Goal: Transaction & Acquisition: Book appointment/travel/reservation

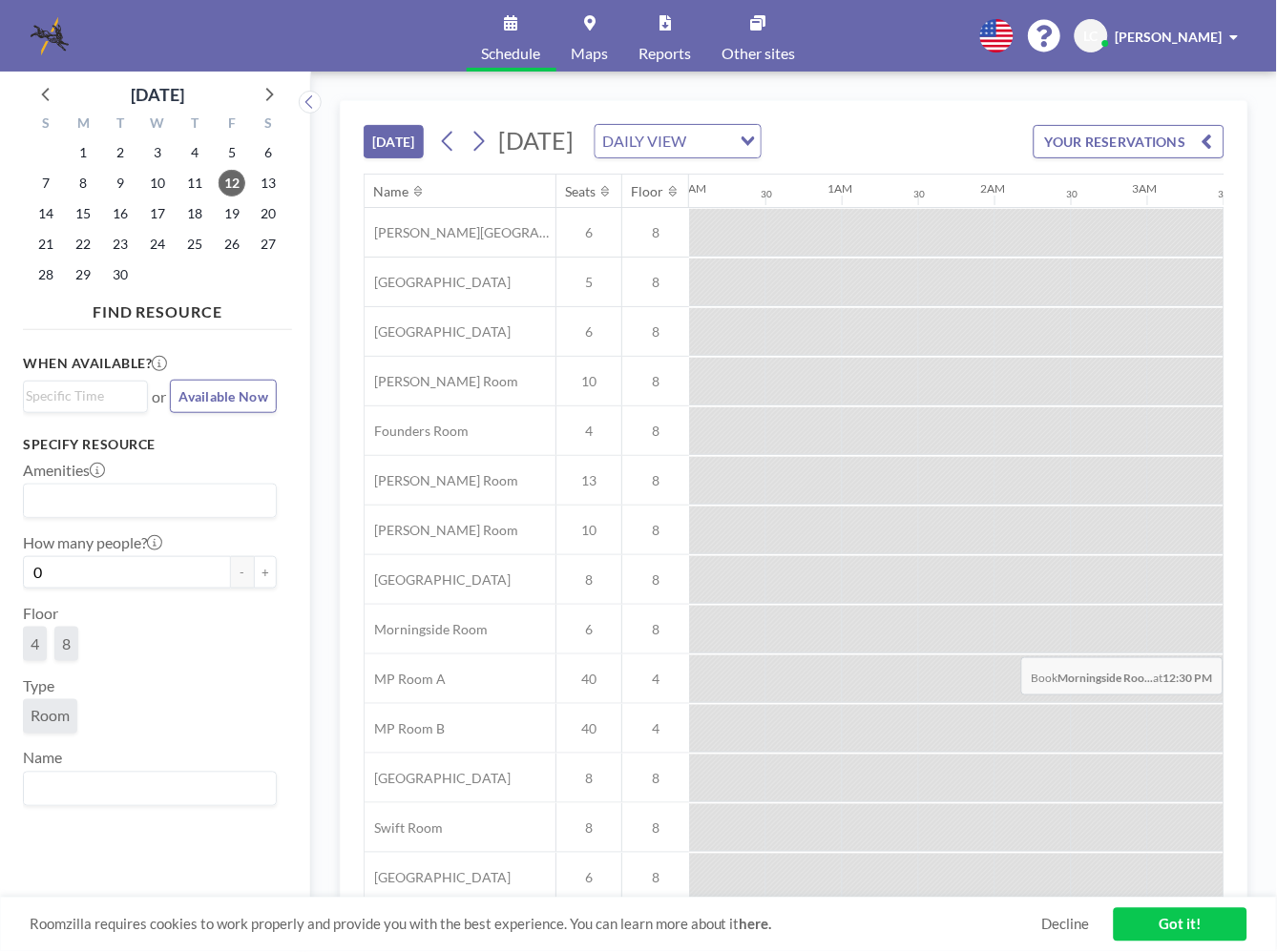
scroll to position [0, 1604]
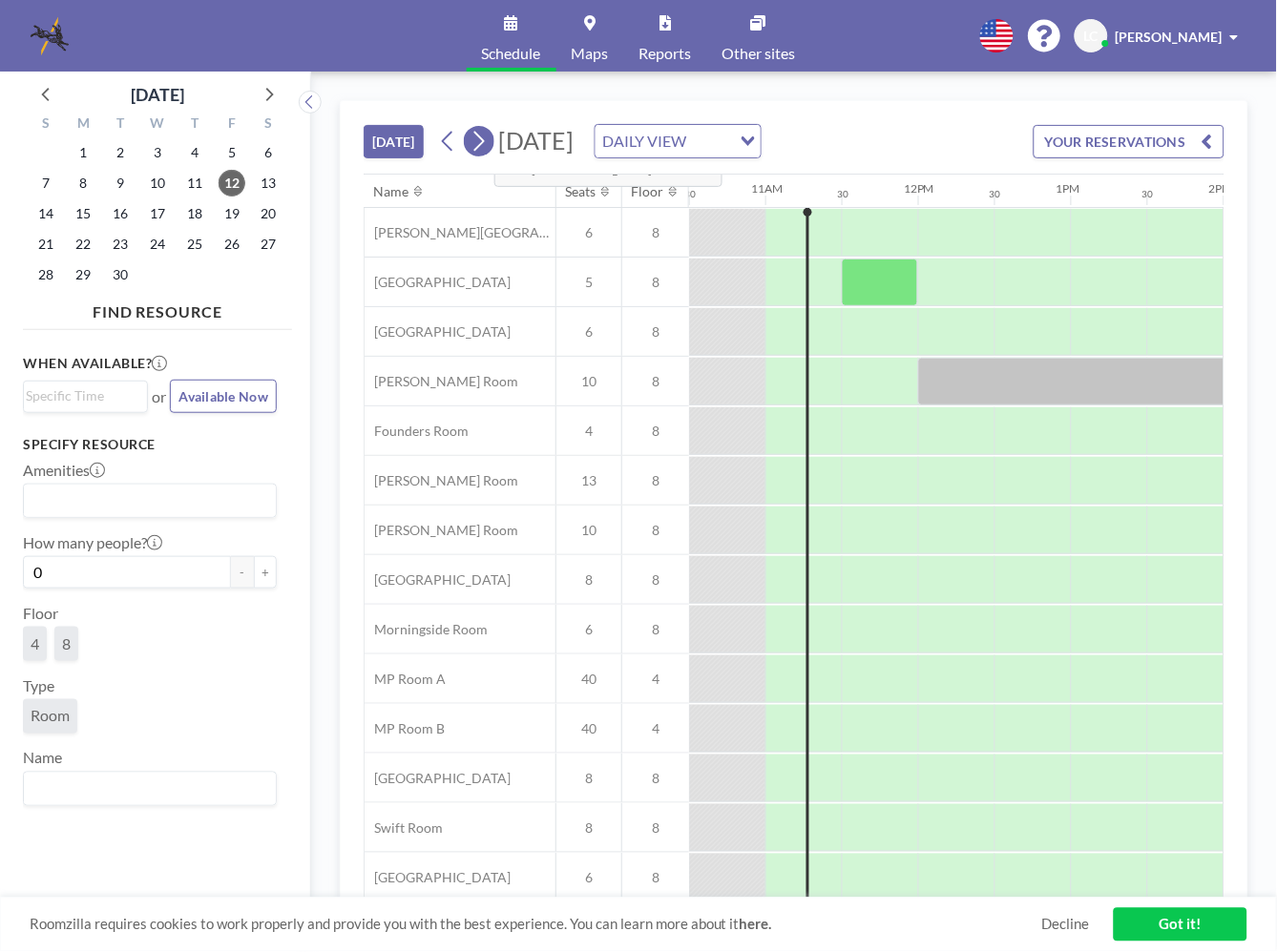
click at [480, 135] on icon at bounding box center [478, 141] width 18 height 28
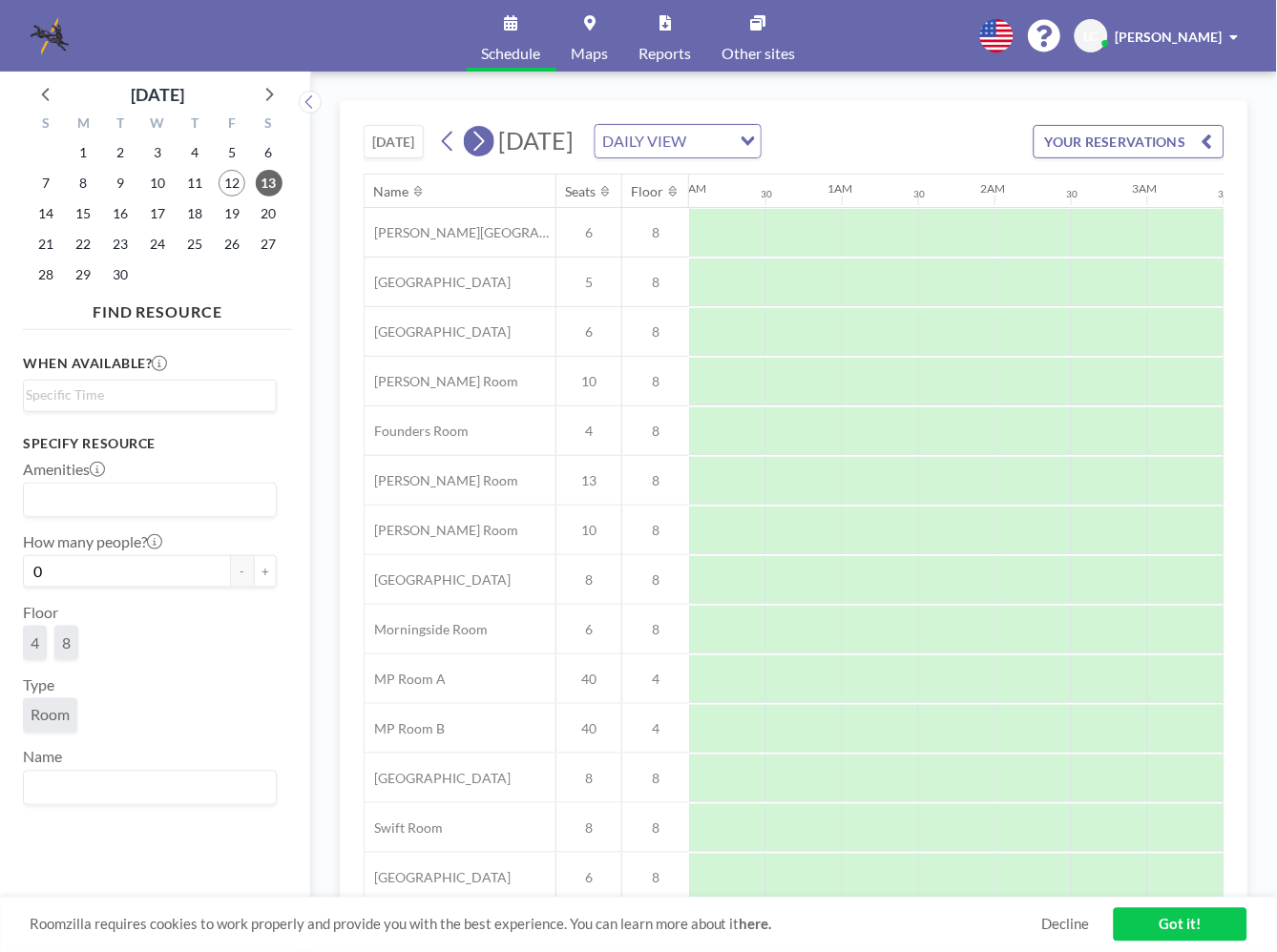
scroll to position [0, 1146]
click at [480, 135] on icon at bounding box center [478, 141] width 18 height 28
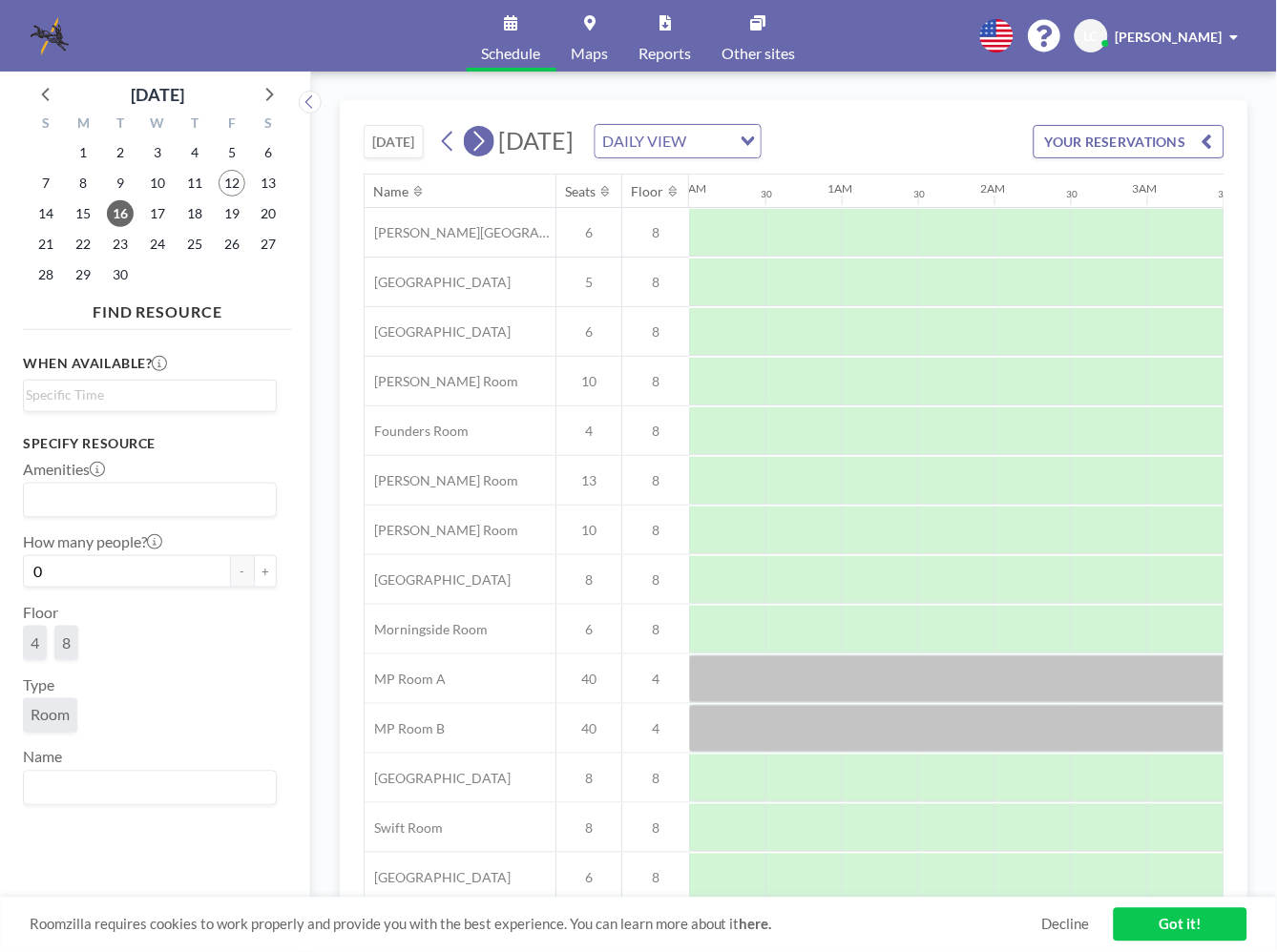
click at [480, 135] on icon at bounding box center [478, 141] width 18 height 28
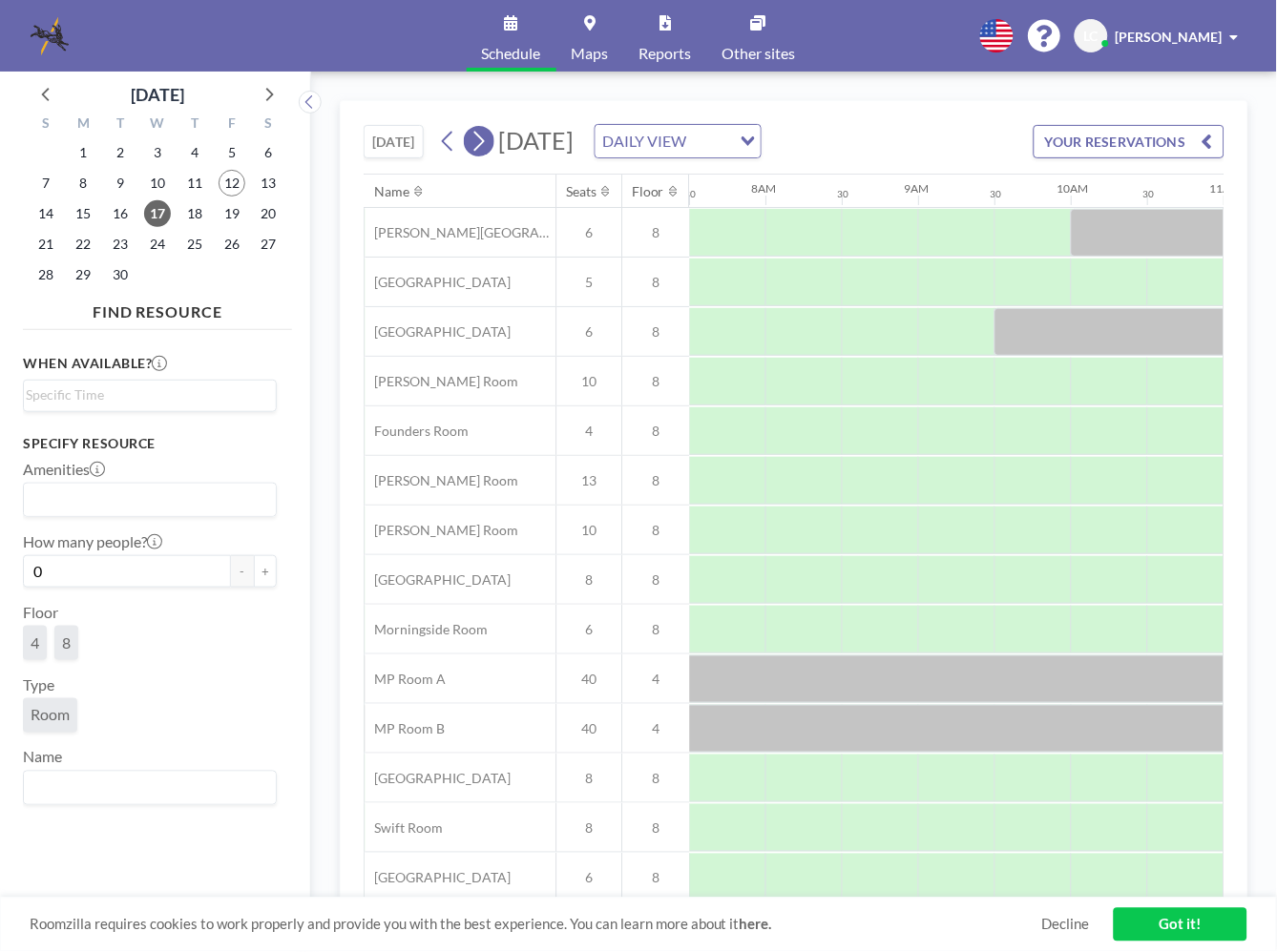
click at [479, 147] on icon at bounding box center [478, 141] width 18 height 28
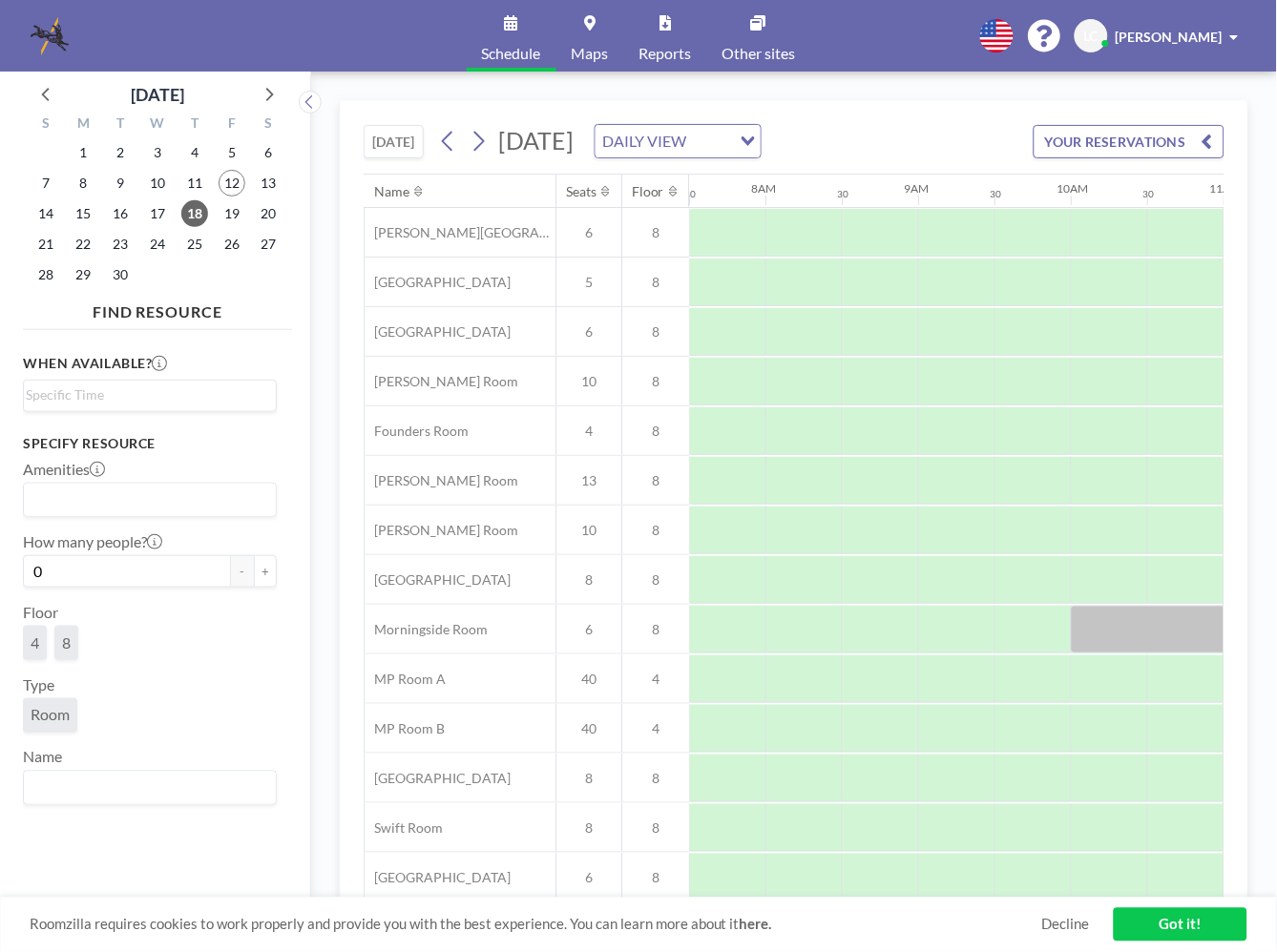
scroll to position [14, 1146]
click at [593, 419] on span "4" at bounding box center [589, 427] width 65 height 17
click at [1100, 418] on div at bounding box center [1109, 426] width 77 height 48
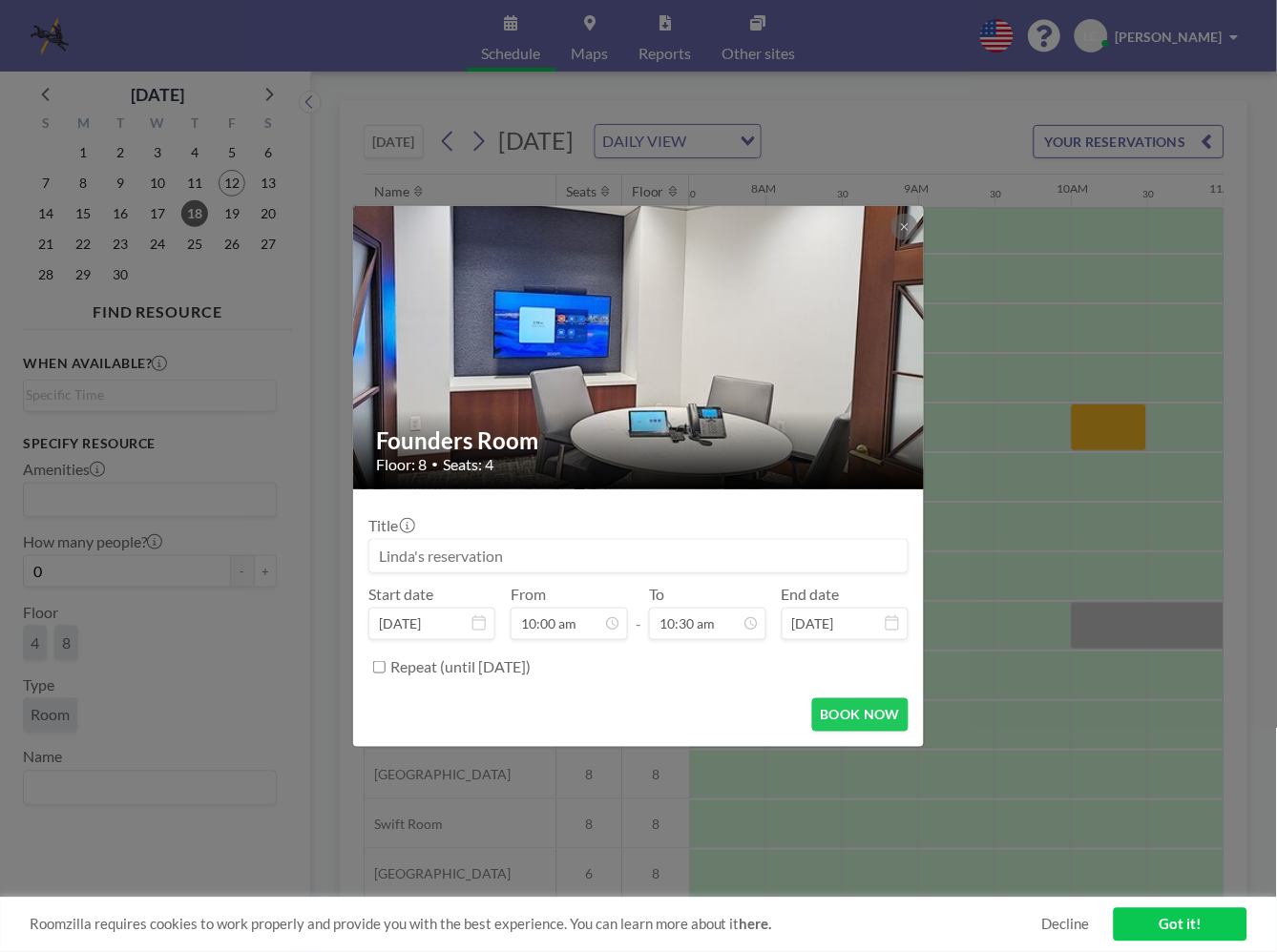
click at [537, 562] on input at bounding box center [638, 556] width 538 height 32
drag, startPoint x: 536, startPoint y: 563, endPoint x: 196, endPoint y: 560, distance: 340.0
click at [196, 560] on div "Founders Room Floor: 8 • Seats: 4 Title Start date [DATE] From 10:00 am - To 10…" at bounding box center [638, 476] width 1277 height 952
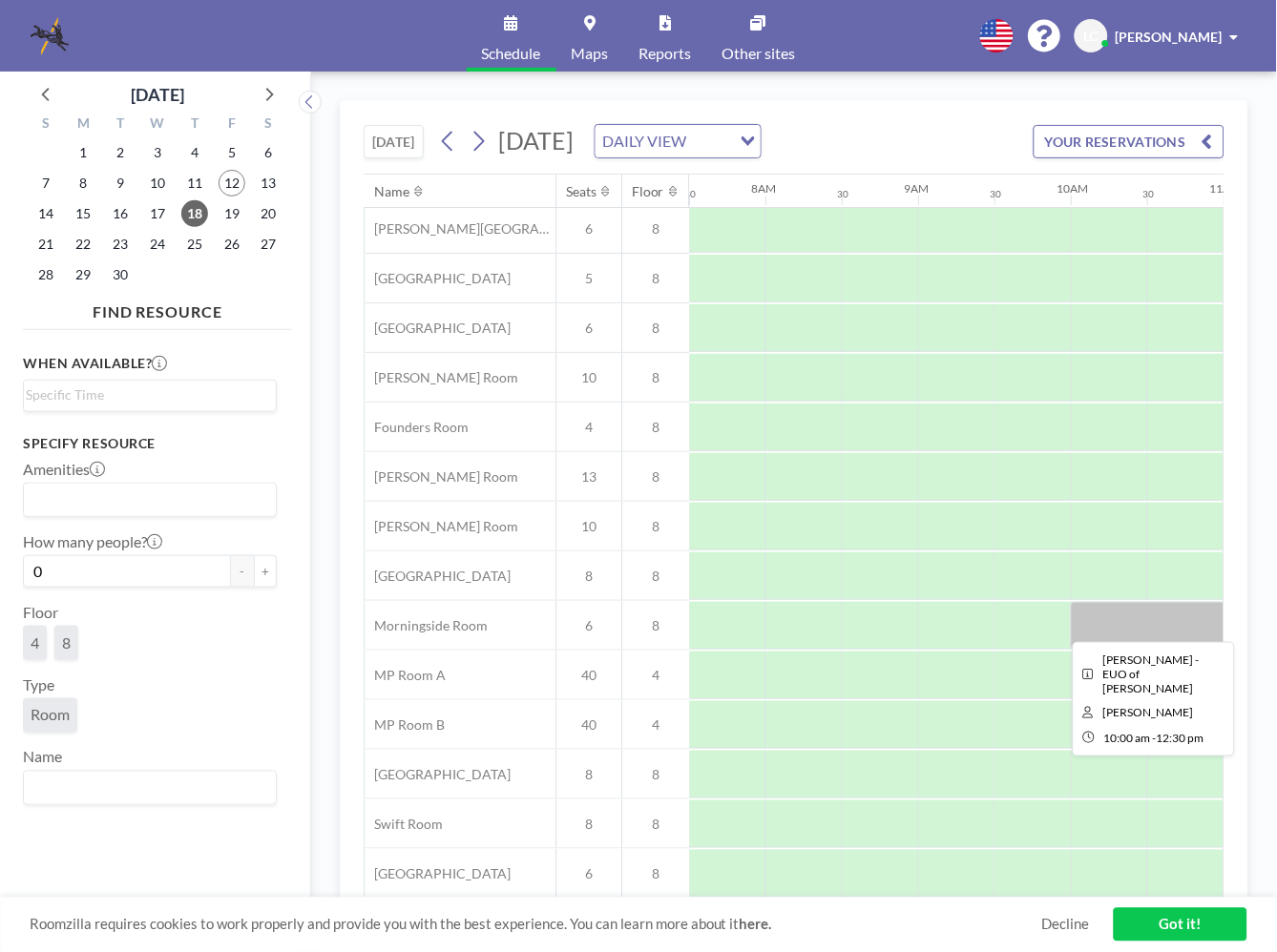
click at [1102, 632] on div at bounding box center [1261, 626] width 382 height 48
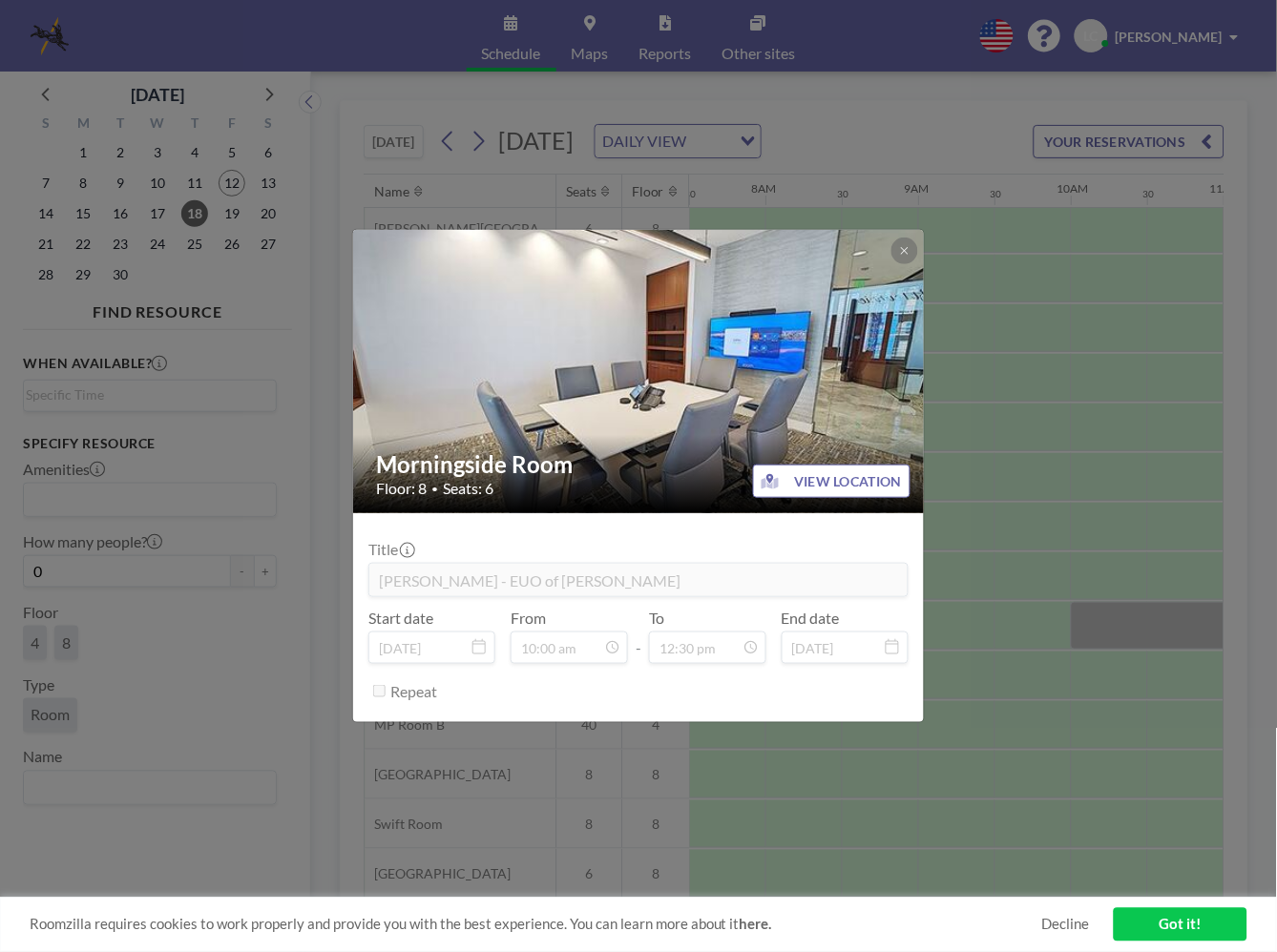
click at [652, 536] on div "Title [PERSON_NAME] - EUO of [PERSON_NAME] Start date [DATE] From 10:00 am - To…" at bounding box center [638, 618] width 540 height 179
click at [908, 245] on icon at bounding box center [905, 251] width 12 height 12
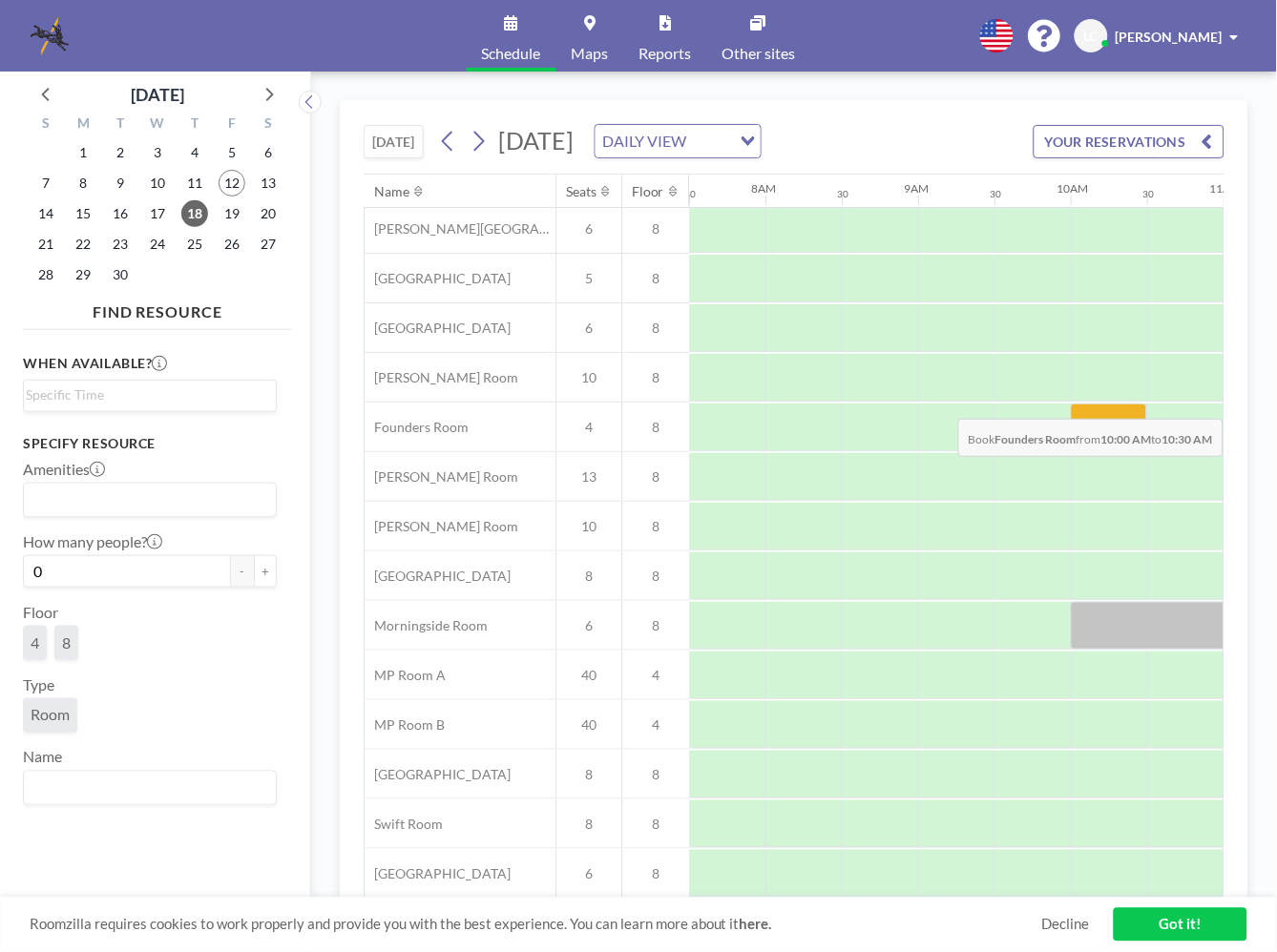
click at [1093, 405] on div at bounding box center [1109, 426] width 77 height 48
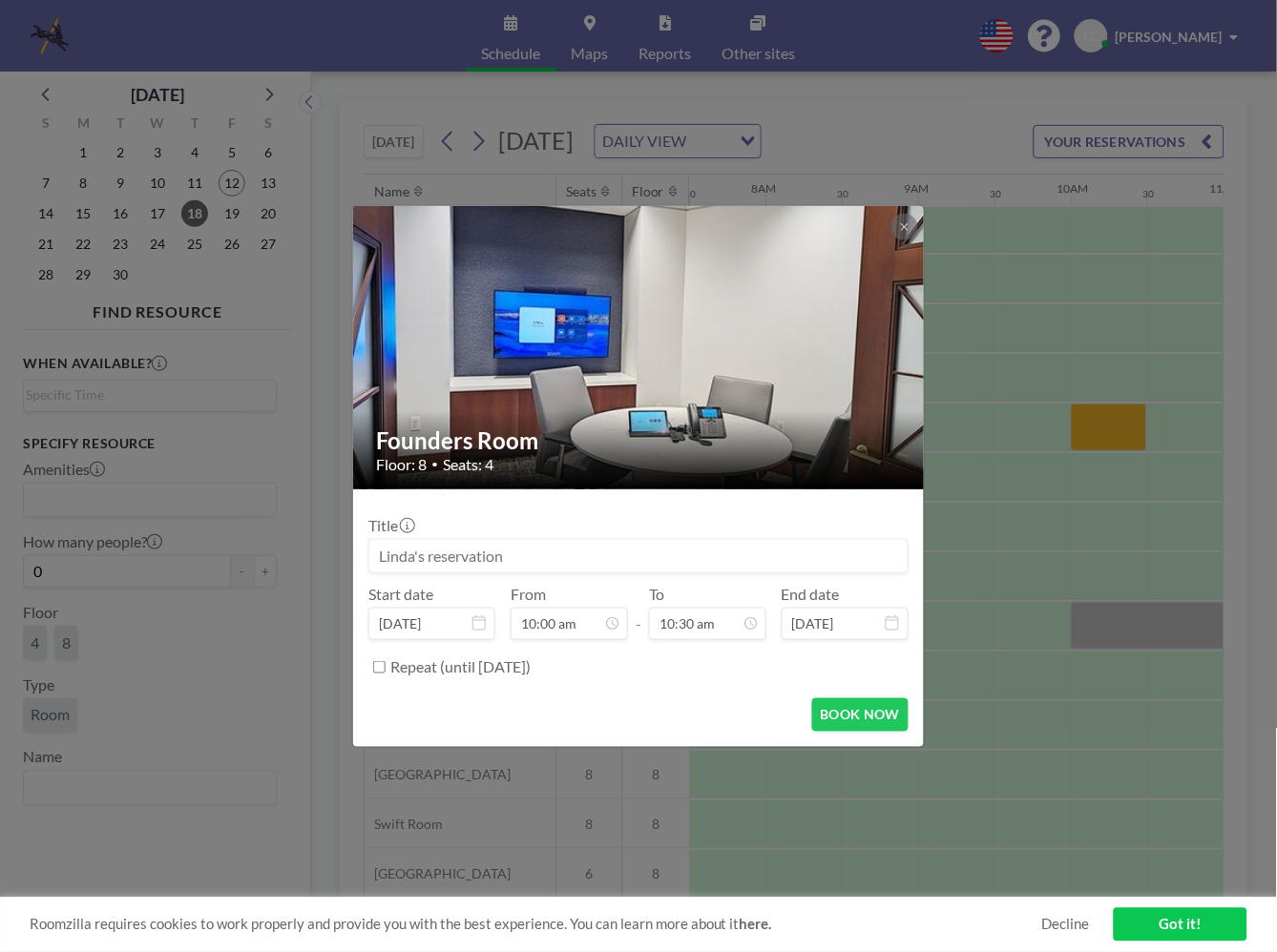
click at [759, 562] on input at bounding box center [638, 556] width 538 height 32
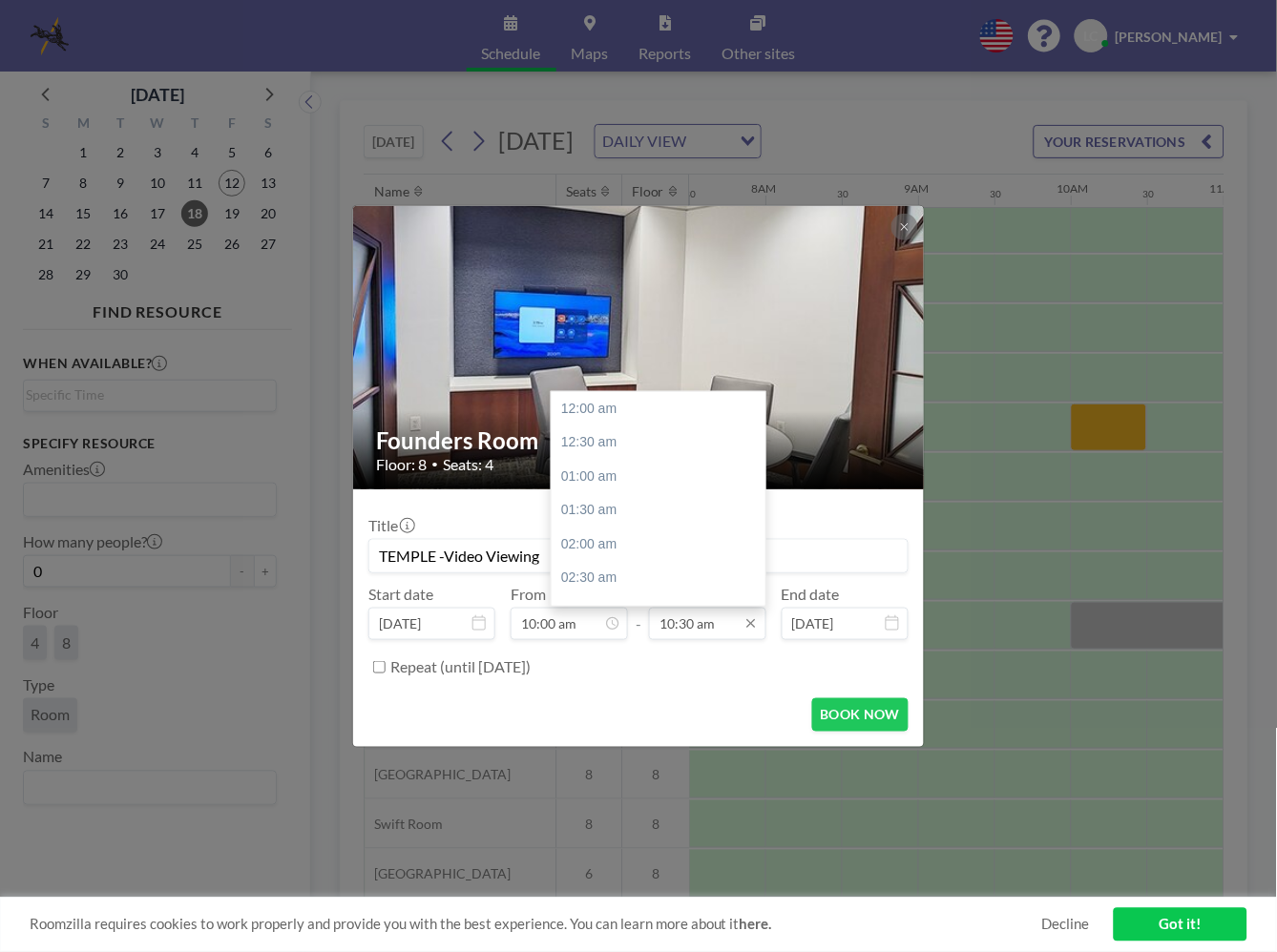
scroll to position [712, 0]
type input "TEMPLE -Video Viewing"
click at [751, 625] on icon at bounding box center [751, 624] width 16 height 16
click at [582, 441] on div "11:00 am" at bounding box center [664, 444] width 224 height 34
type input "11:00 am"
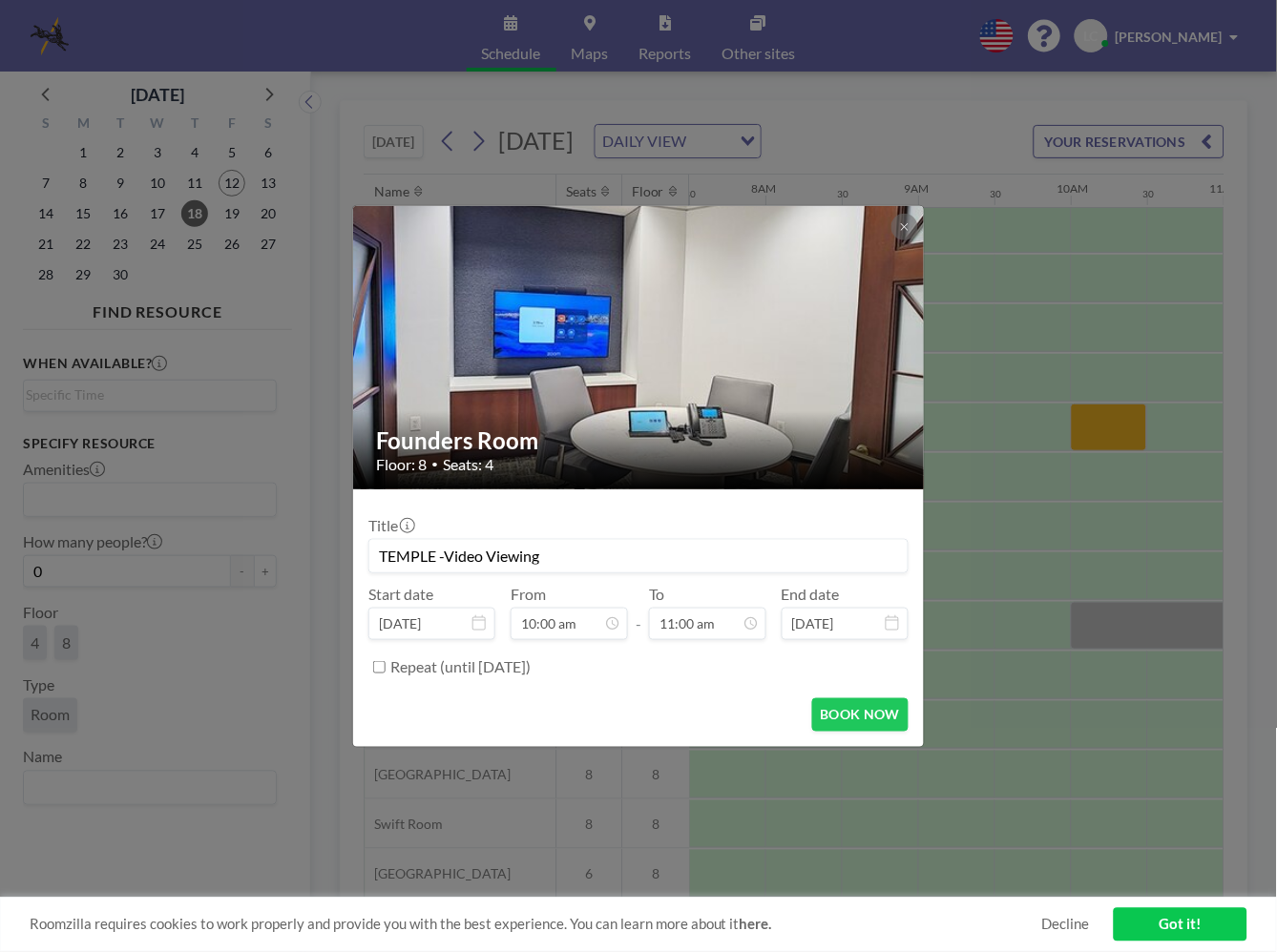
scroll to position [746, 0]
click at [690, 549] on input "TEMPLE -Video Viewing" at bounding box center [638, 556] width 538 height 32
type input "TEMPLE -Video Viewing ([PERSON_NAME])"
click at [891, 711] on button "BOOK NOW" at bounding box center [860, 715] width 96 height 33
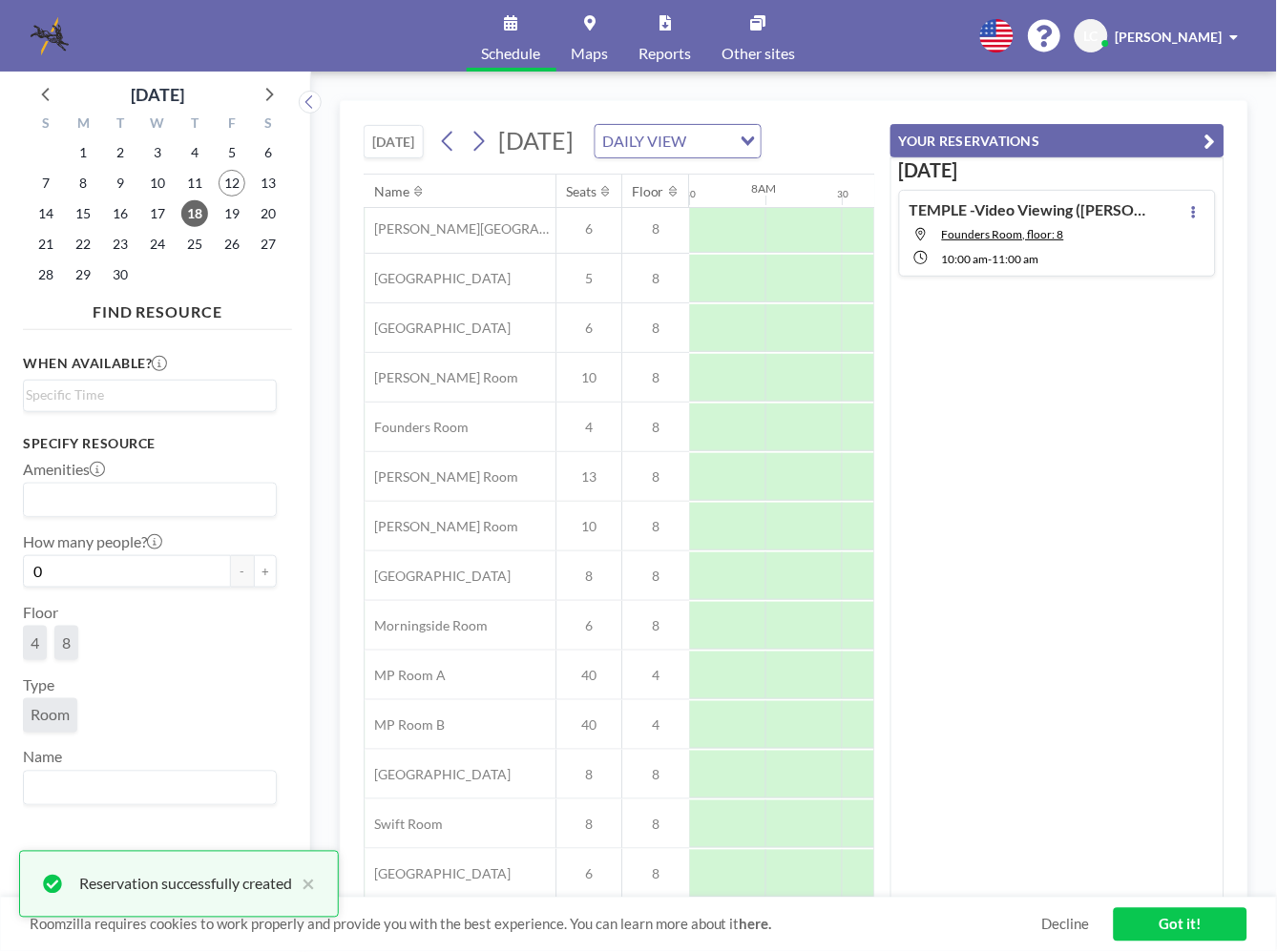
scroll to position [0, 0]
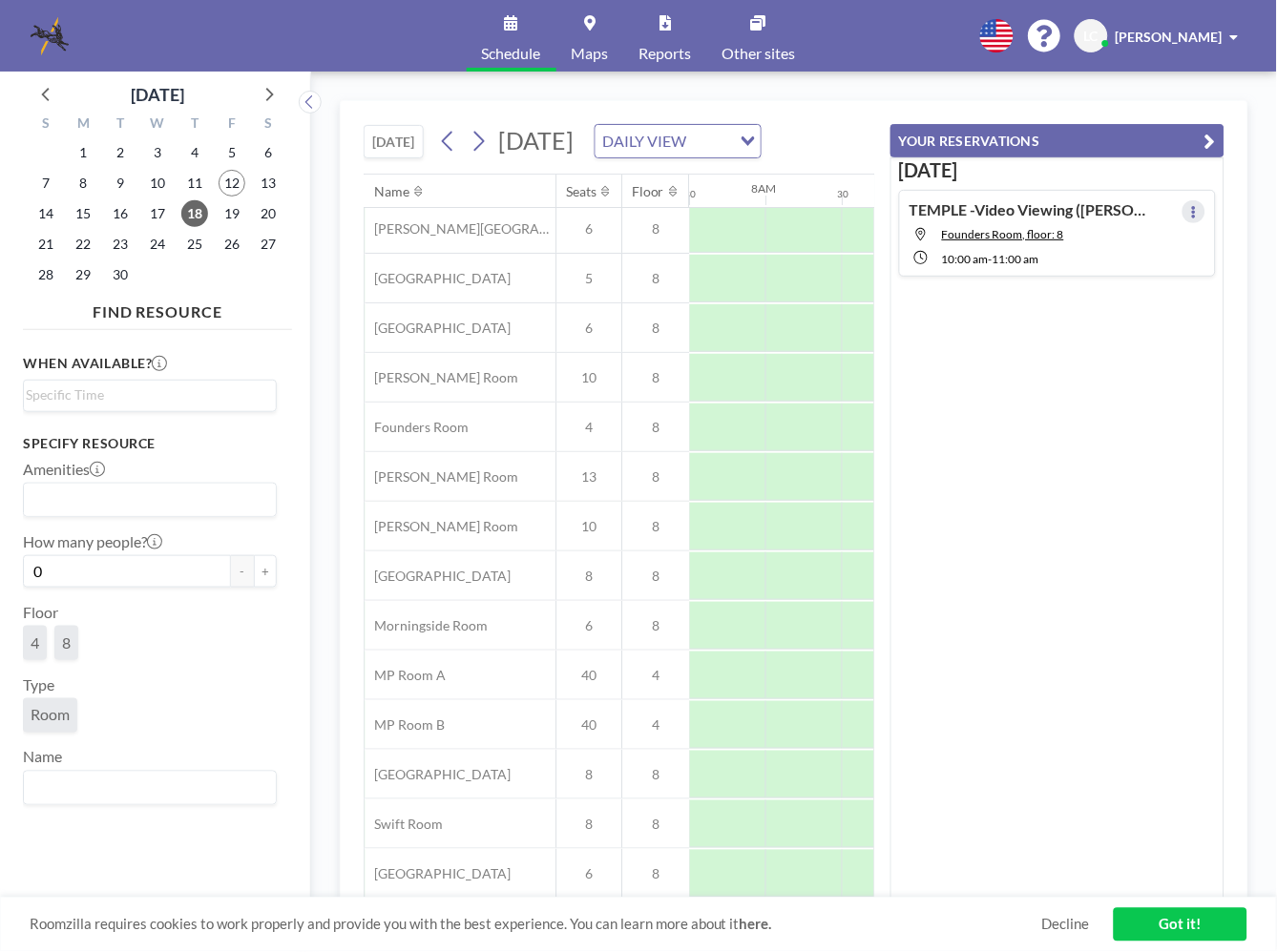
click at [1191, 211] on icon at bounding box center [1194, 212] width 8 height 13
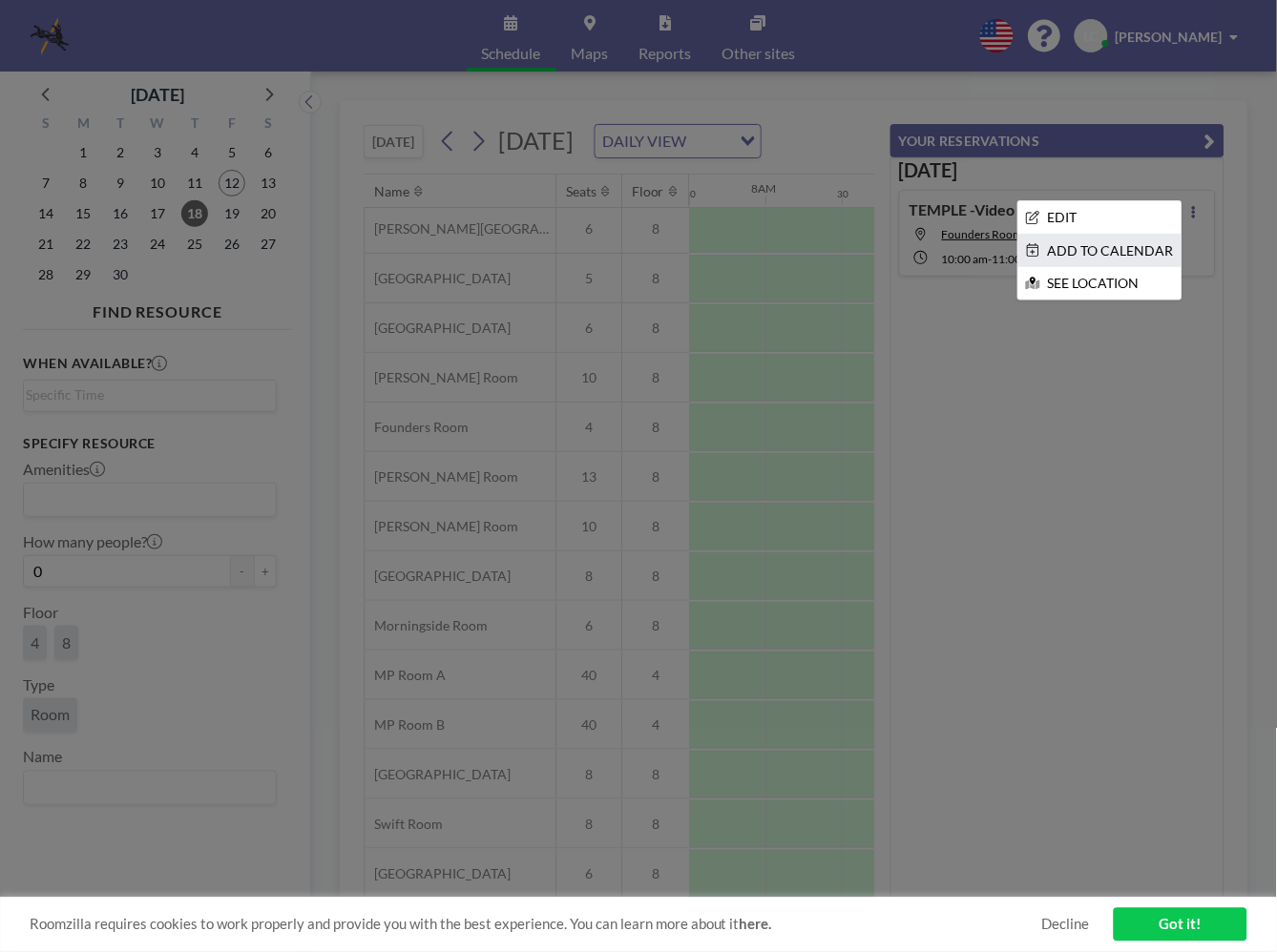
click at [1153, 240] on li "ADD TO CALENDAR" at bounding box center [1100, 251] width 163 height 32
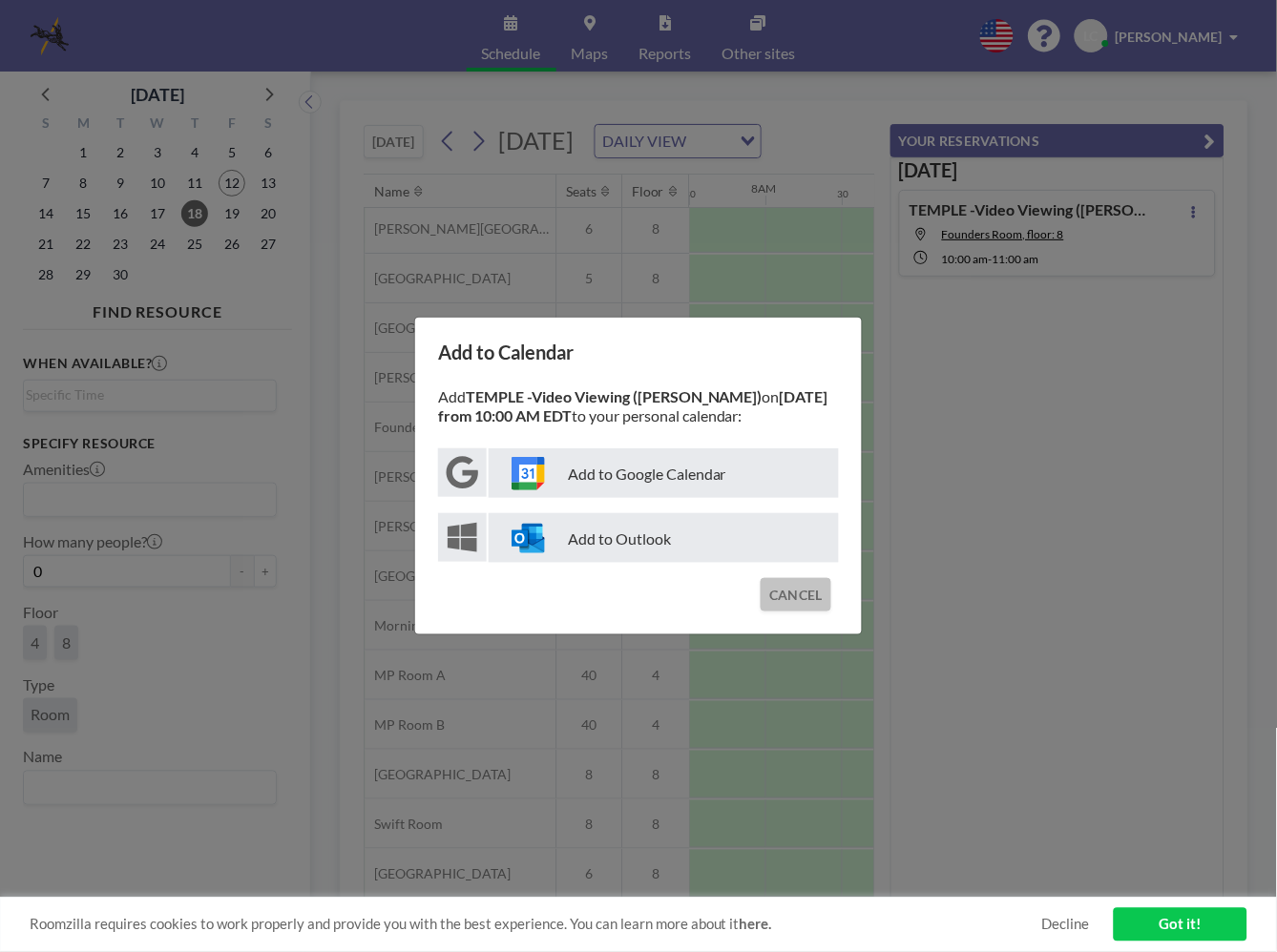
click at [797, 601] on button "CANCEL" at bounding box center [796, 595] width 71 height 33
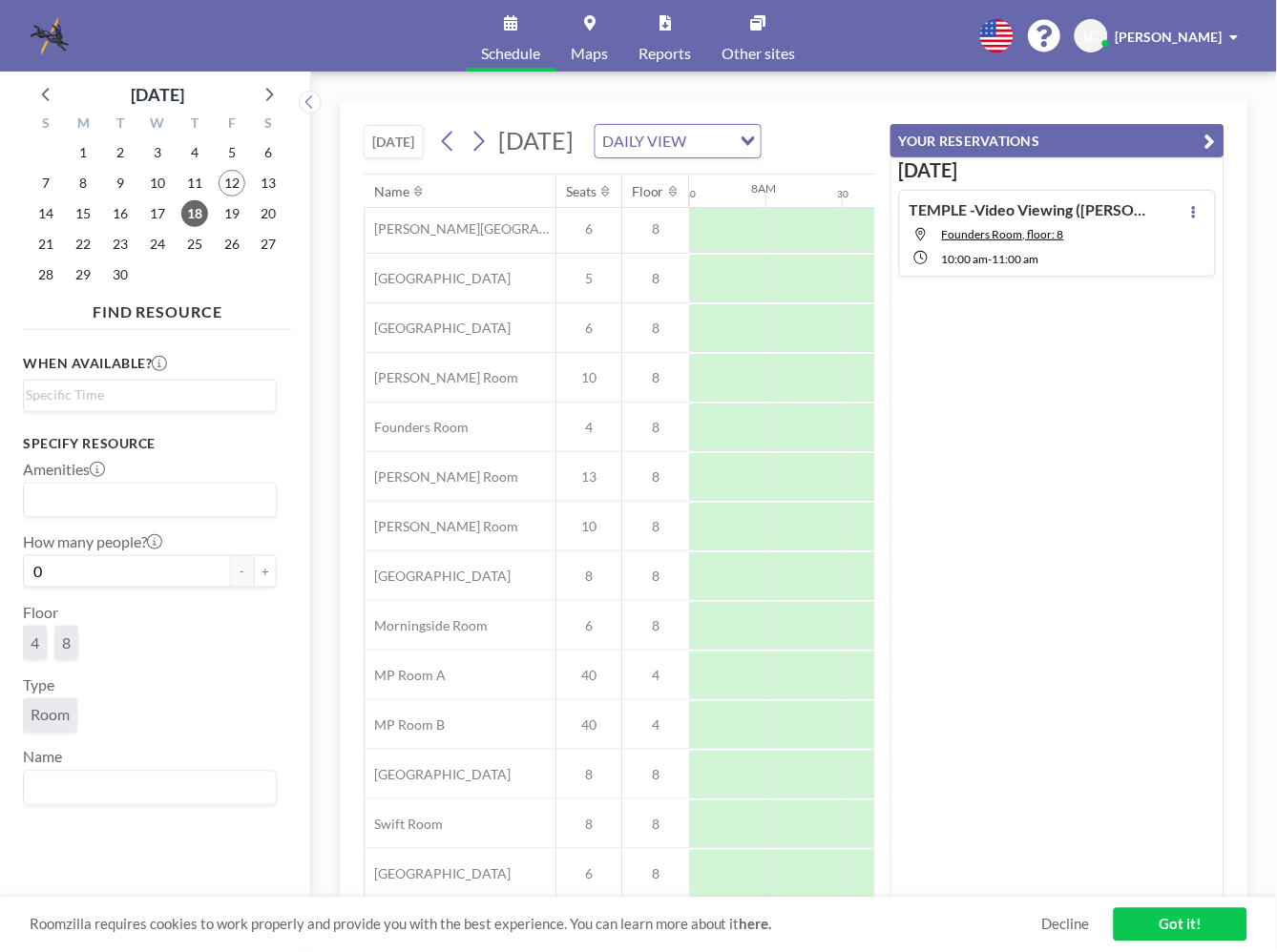
click at [938, 203] on h4 "TEMPLE -Video Viewing ([PERSON_NAME])" at bounding box center [1029, 210] width 239 height 19
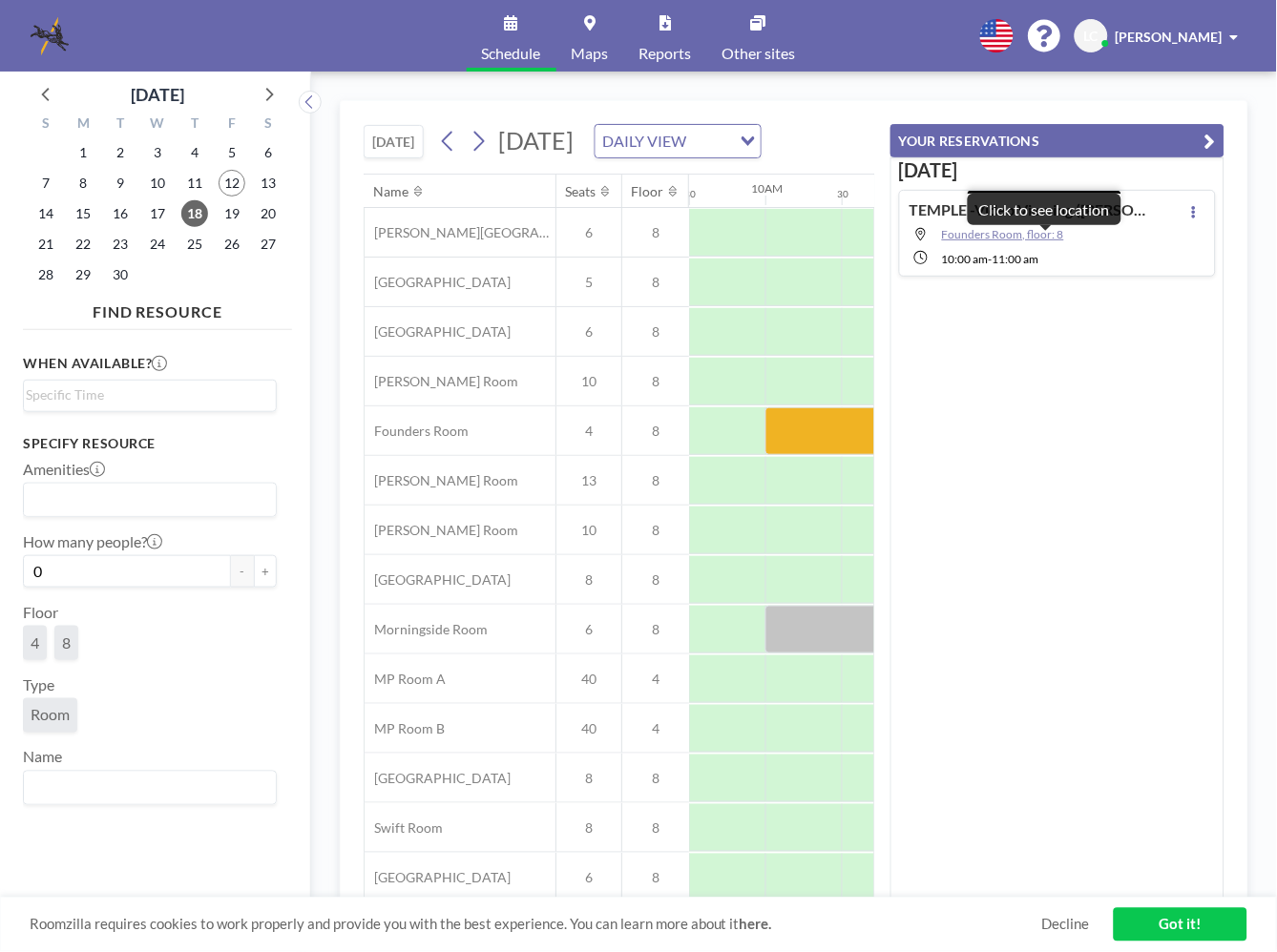
click at [1022, 231] on span "Founders Room, floor: 8" at bounding box center [1003, 234] width 122 height 15
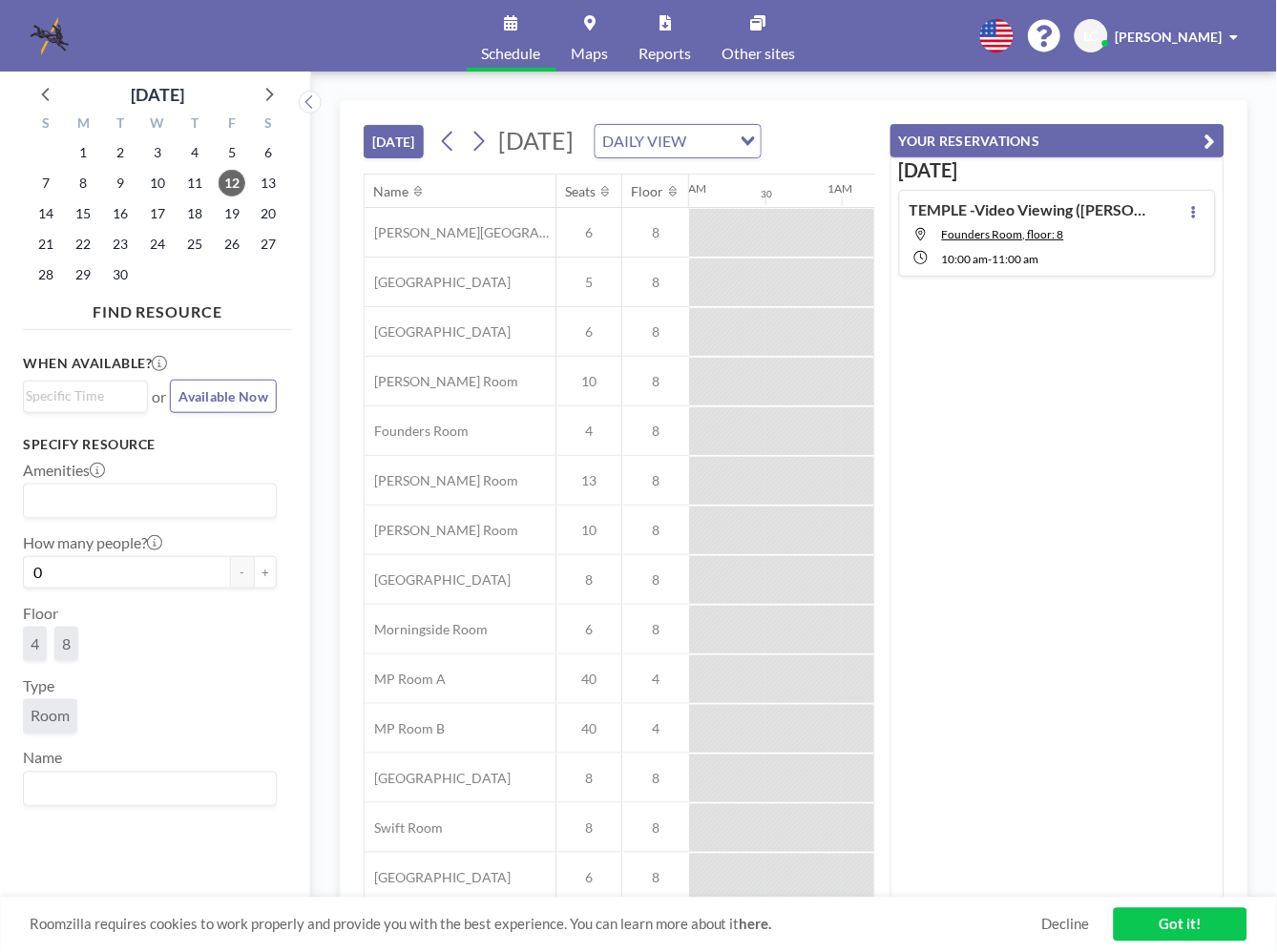
scroll to position [0, 1604]
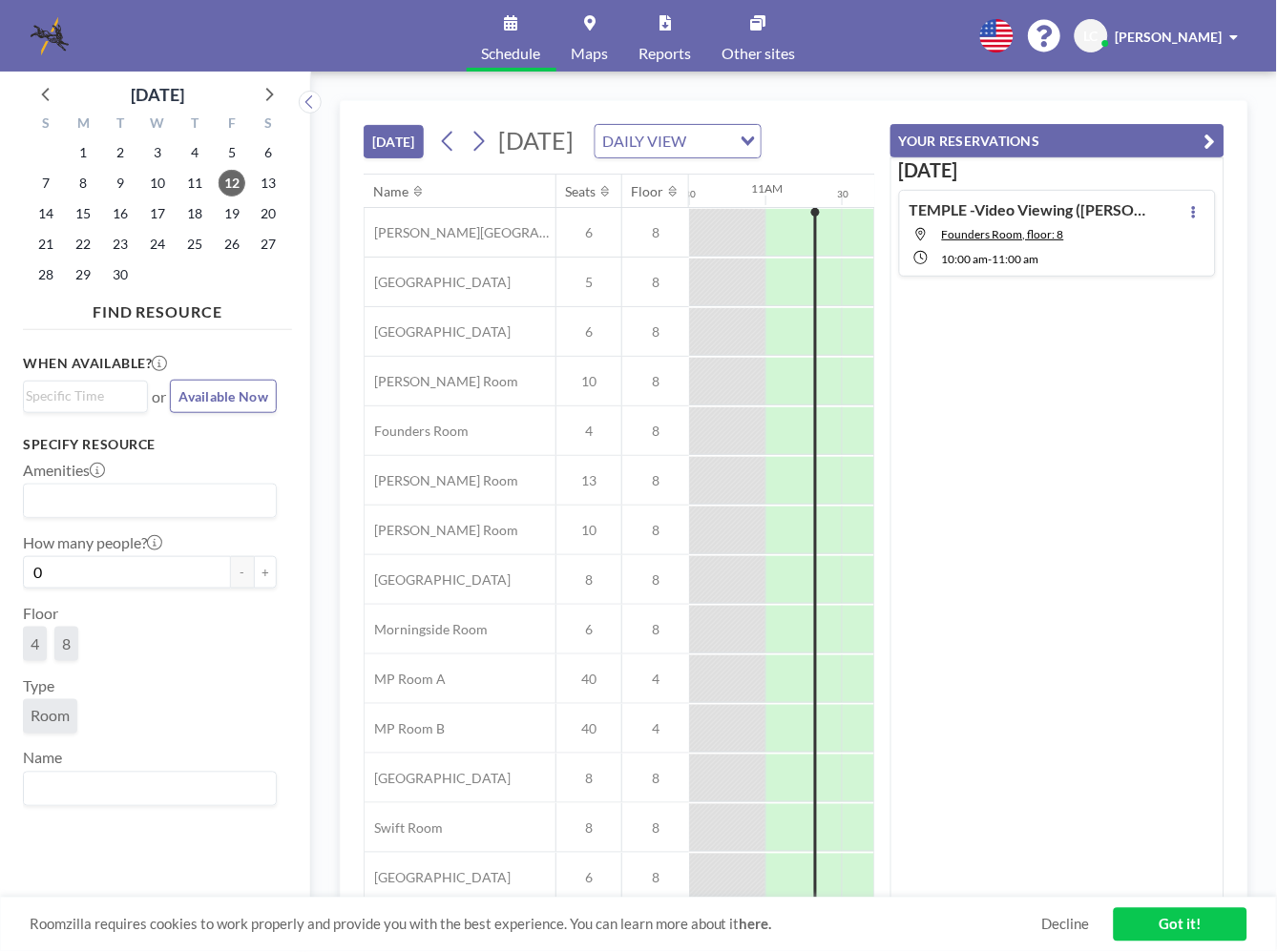
click at [1215, 921] on link "Got it!" at bounding box center [1180, 925] width 133 height 33
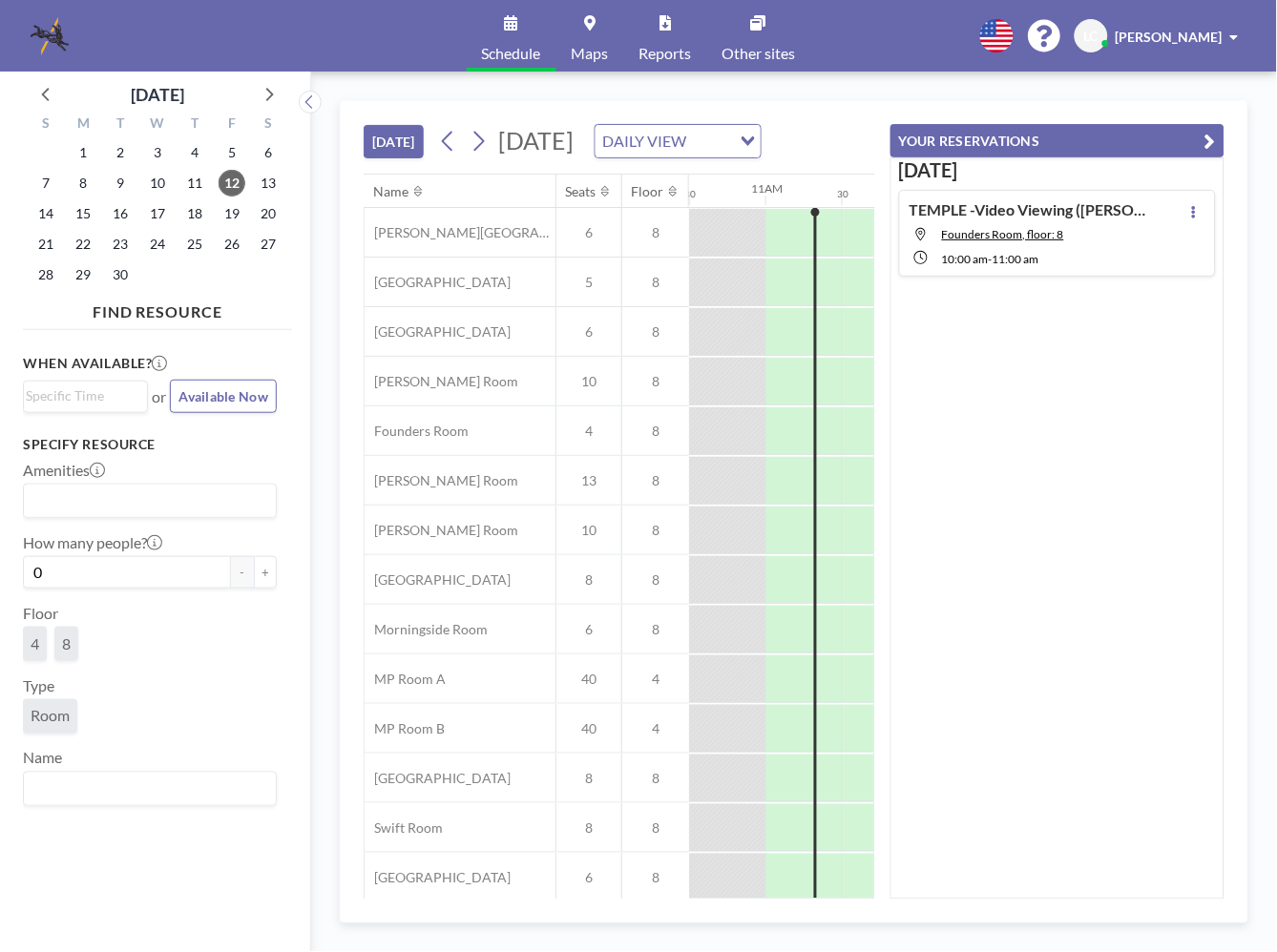
click at [1097, 480] on div "Sep 18 TEMPLE -Video Viewing (Beth Bentley) Founders Room, floor: 8 10:00 AM - …" at bounding box center [1057, 528] width 334 height 742
click at [1042, 124] on button "YOUR RESERVATIONS" at bounding box center [1057, 141] width 334 height 33
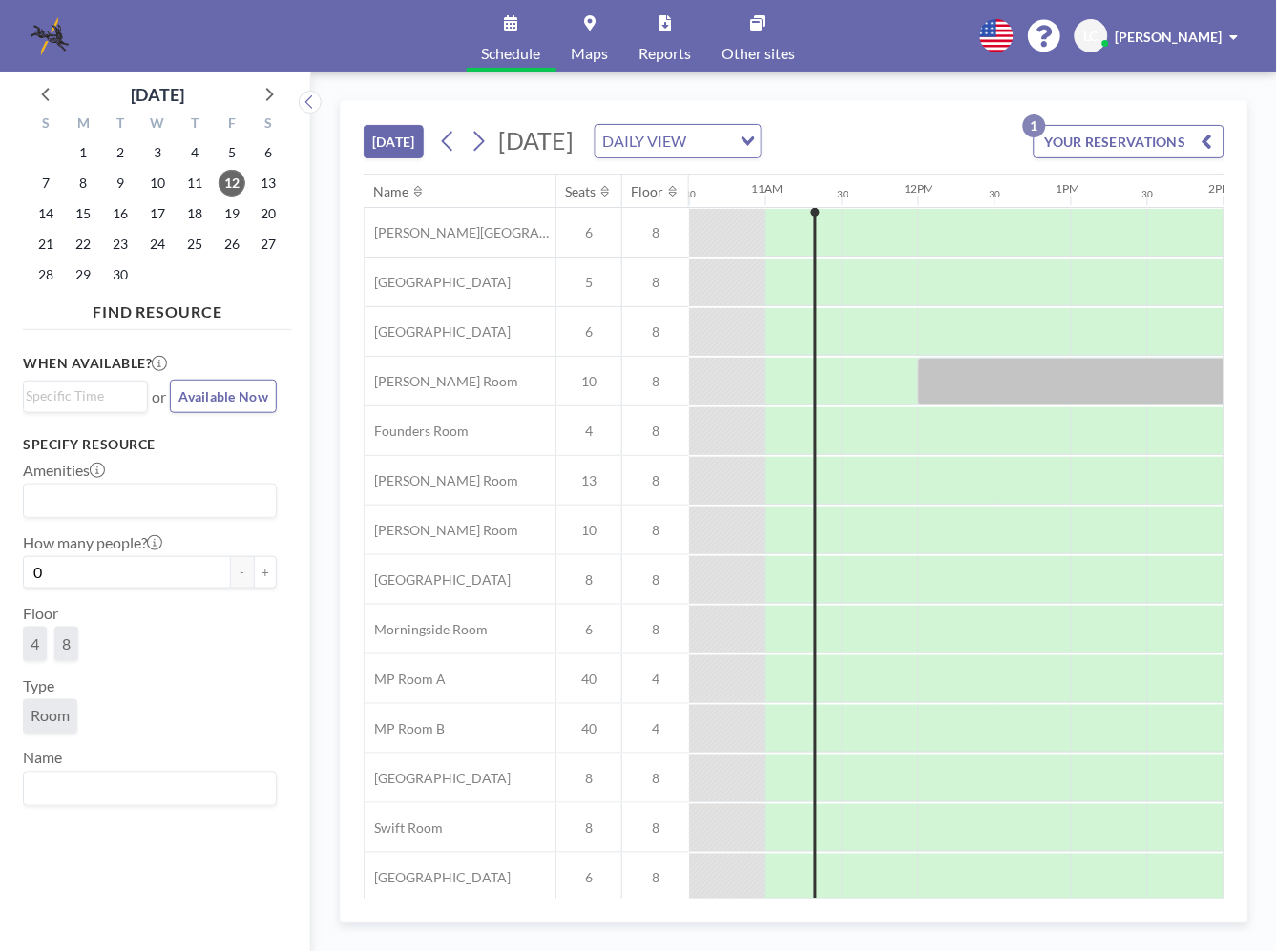
click at [719, 432] on div at bounding box center [727, 430] width 77 height 47
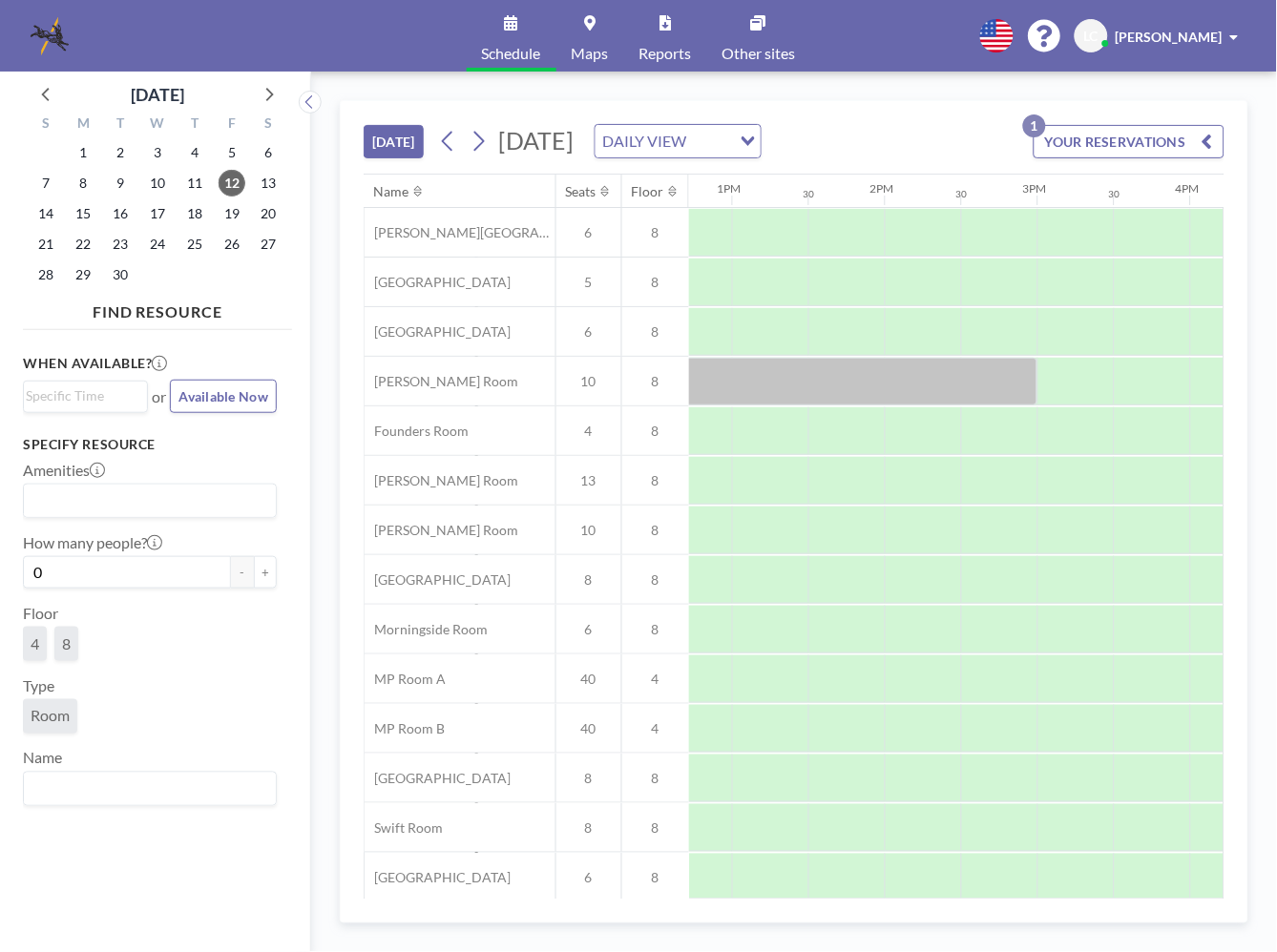
scroll to position [0, 1582]
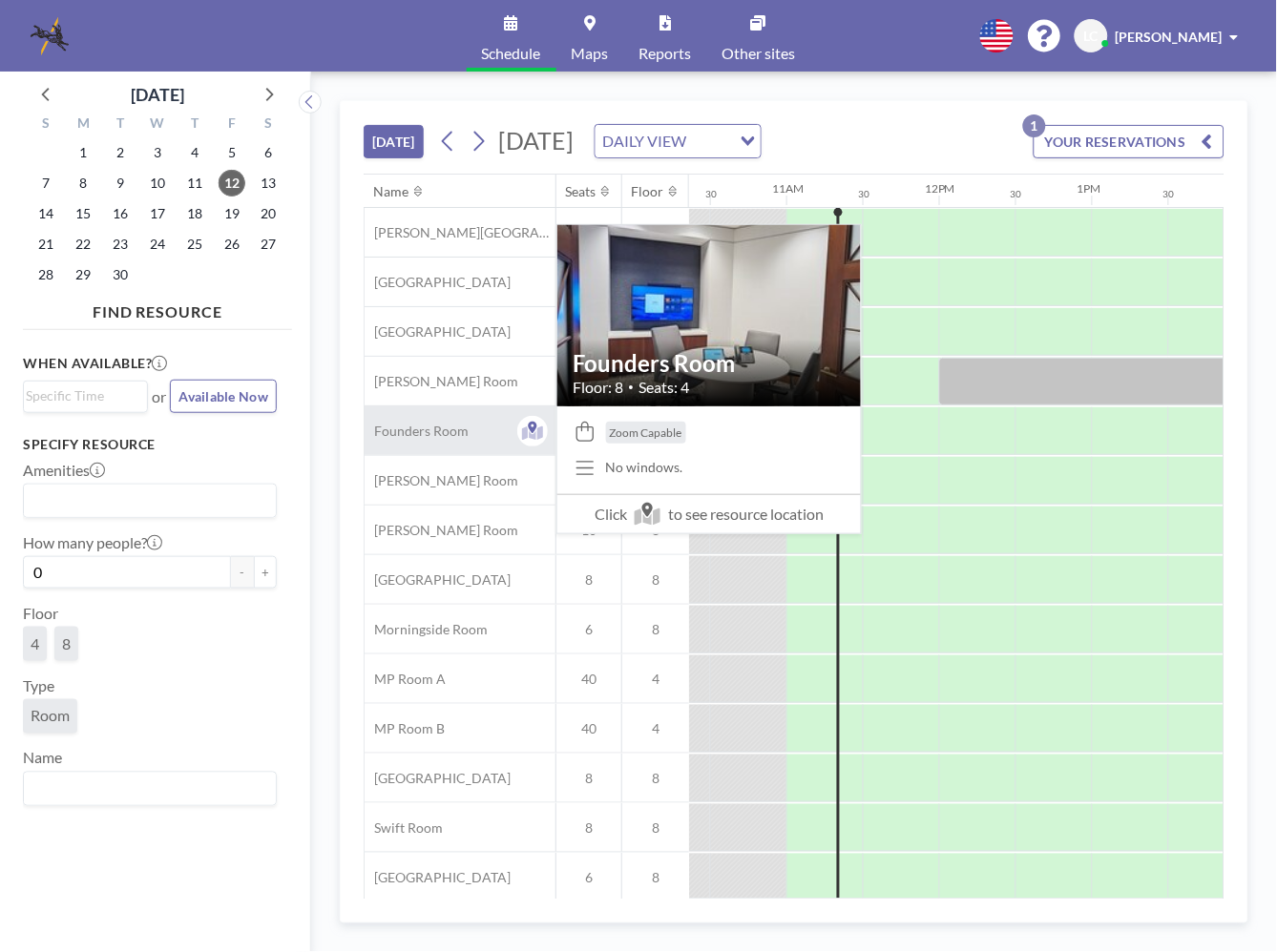
click at [424, 431] on span "Founders Room" at bounding box center [416, 431] width 104 height 17
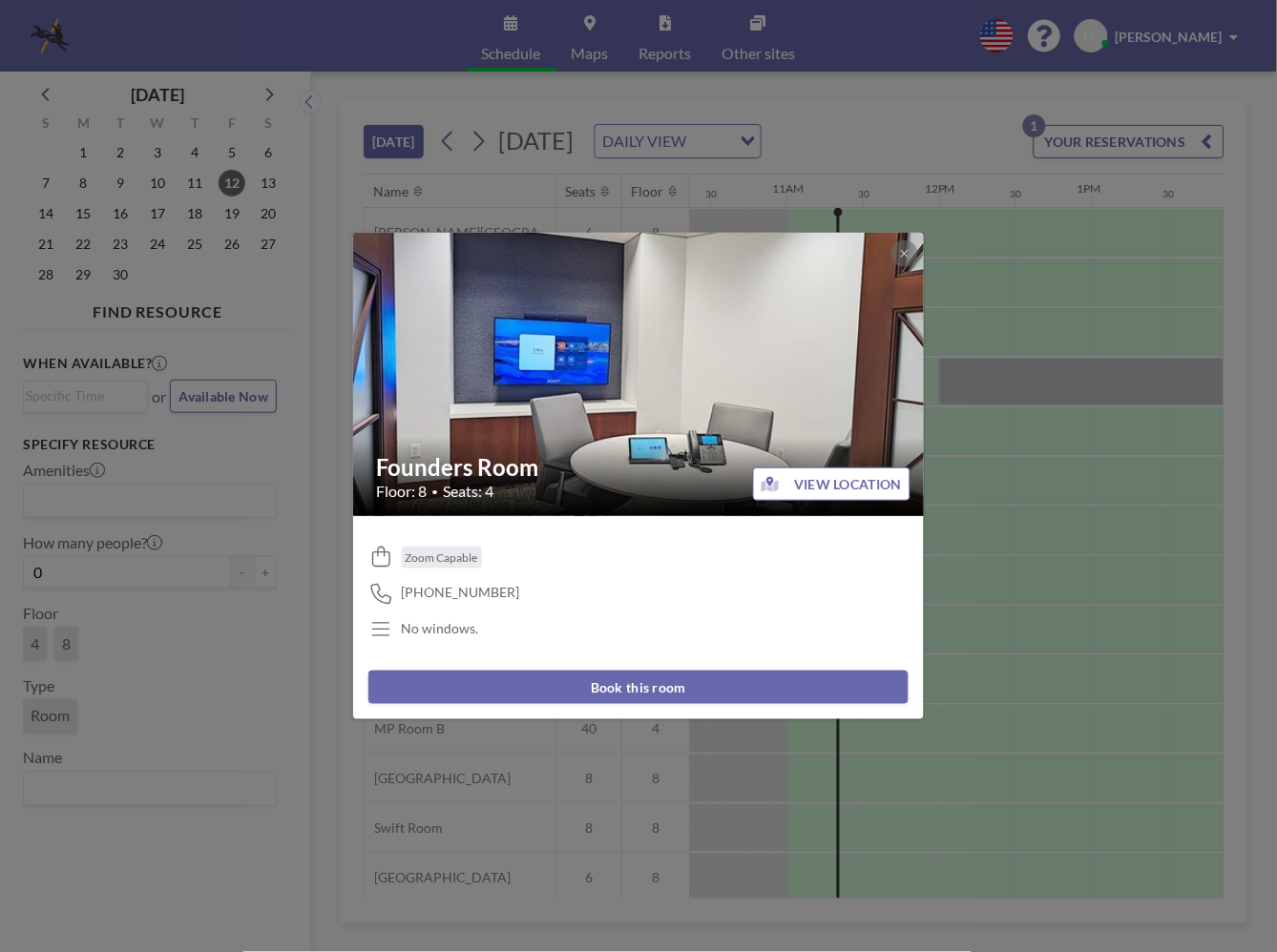
click at [647, 699] on button "Book this room" at bounding box center [638, 687] width 540 height 33
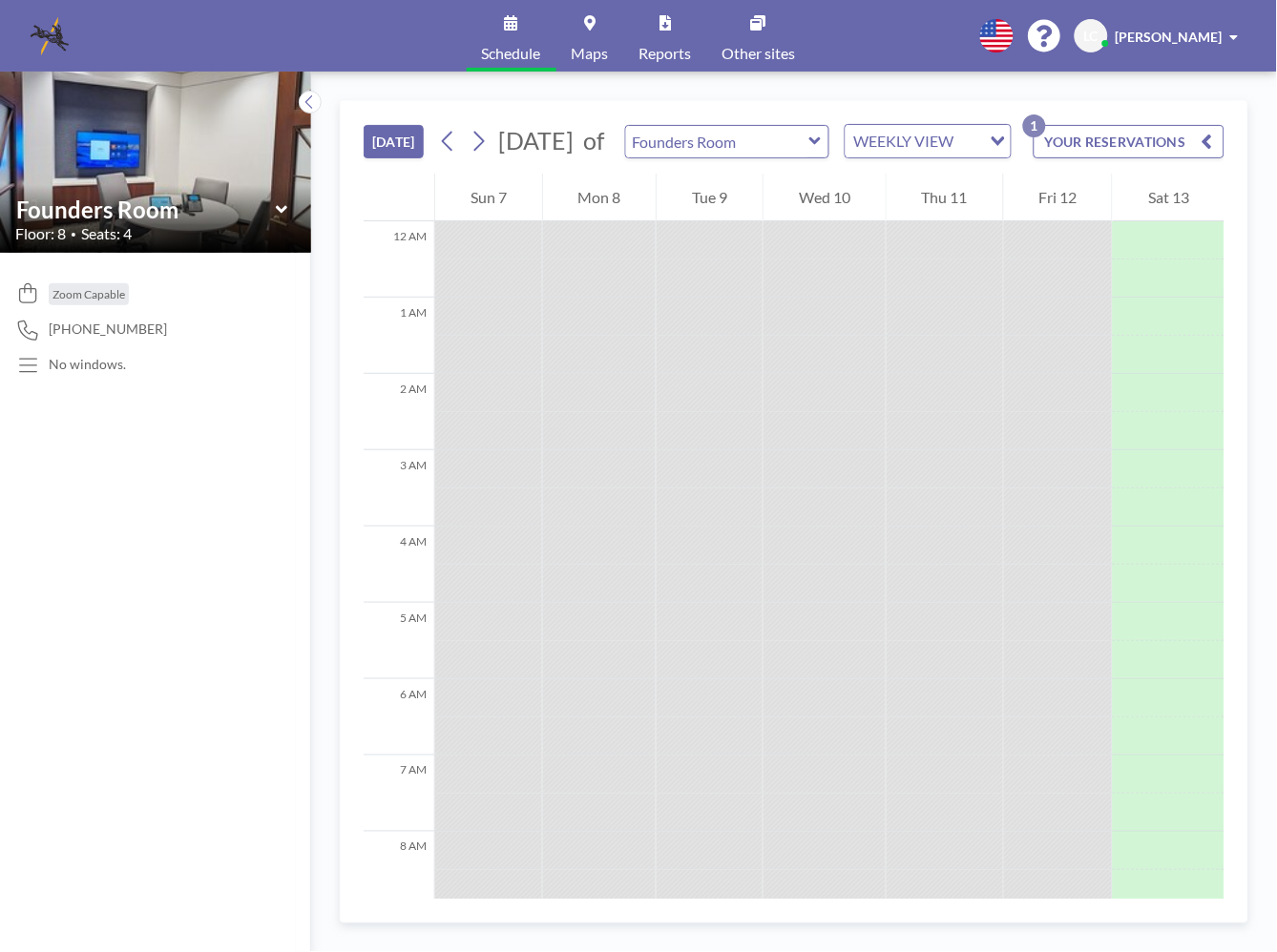
scroll to position [801, 0]
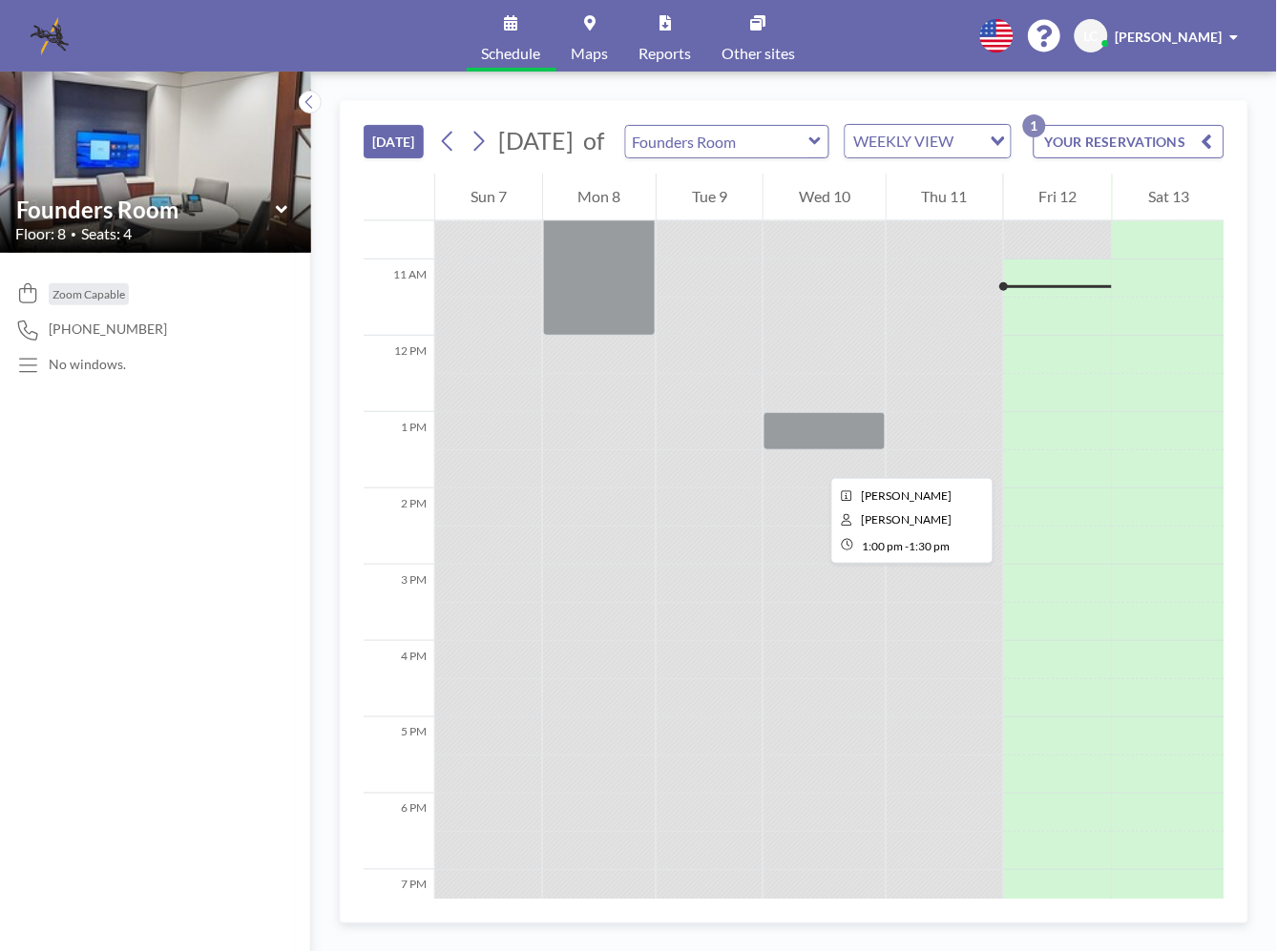
click at [816, 451] on div at bounding box center [825, 430] width 122 height 38
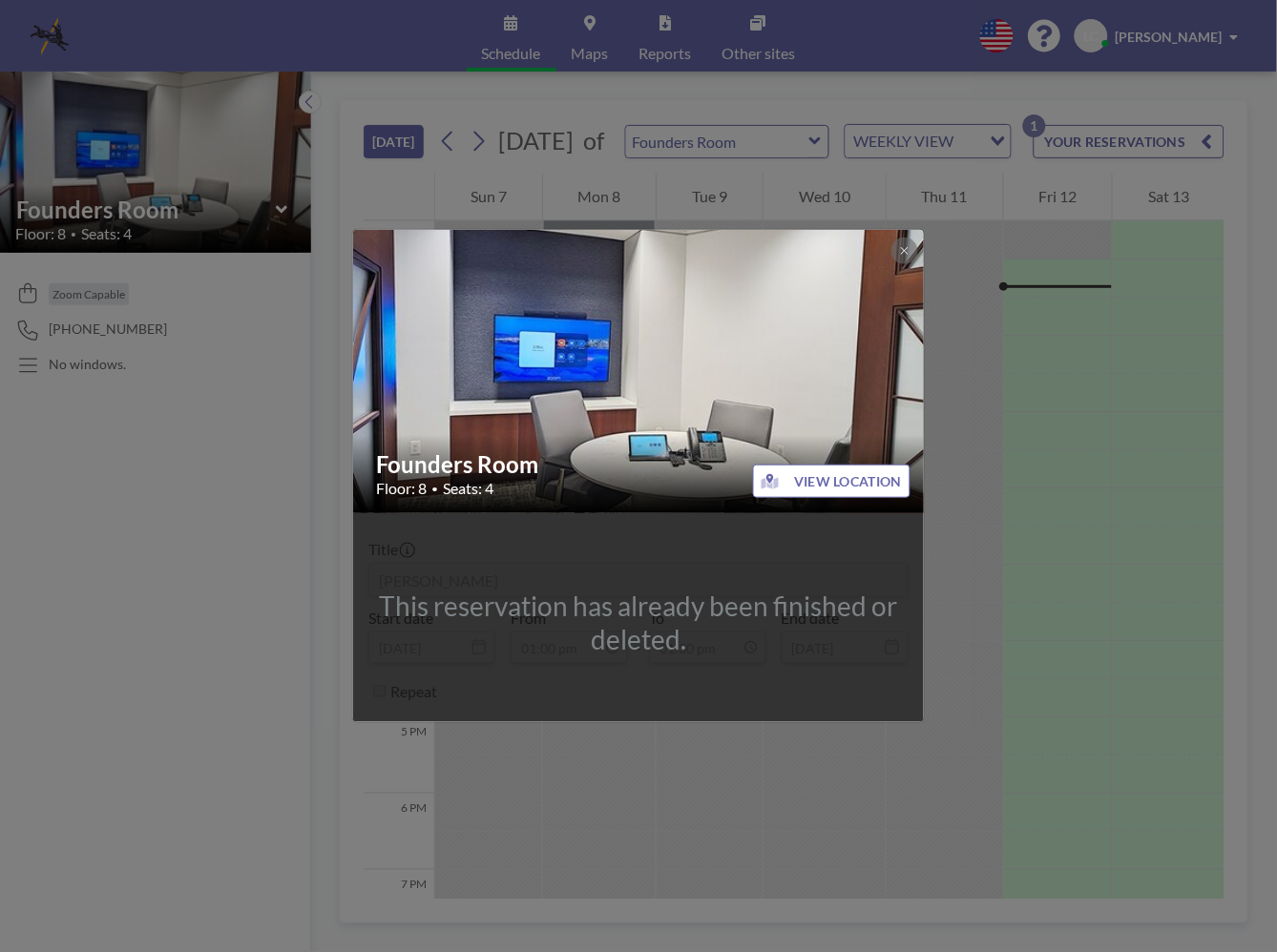
click at [604, 518] on div "This reservation has already been finished or deleted." at bounding box center [638, 617] width 570 height 209
click at [740, 835] on div "Founders Room Floor: 8 • Seats: 4 VIEW LOCATION This reservation has already be…" at bounding box center [638, 476] width 1277 height 952
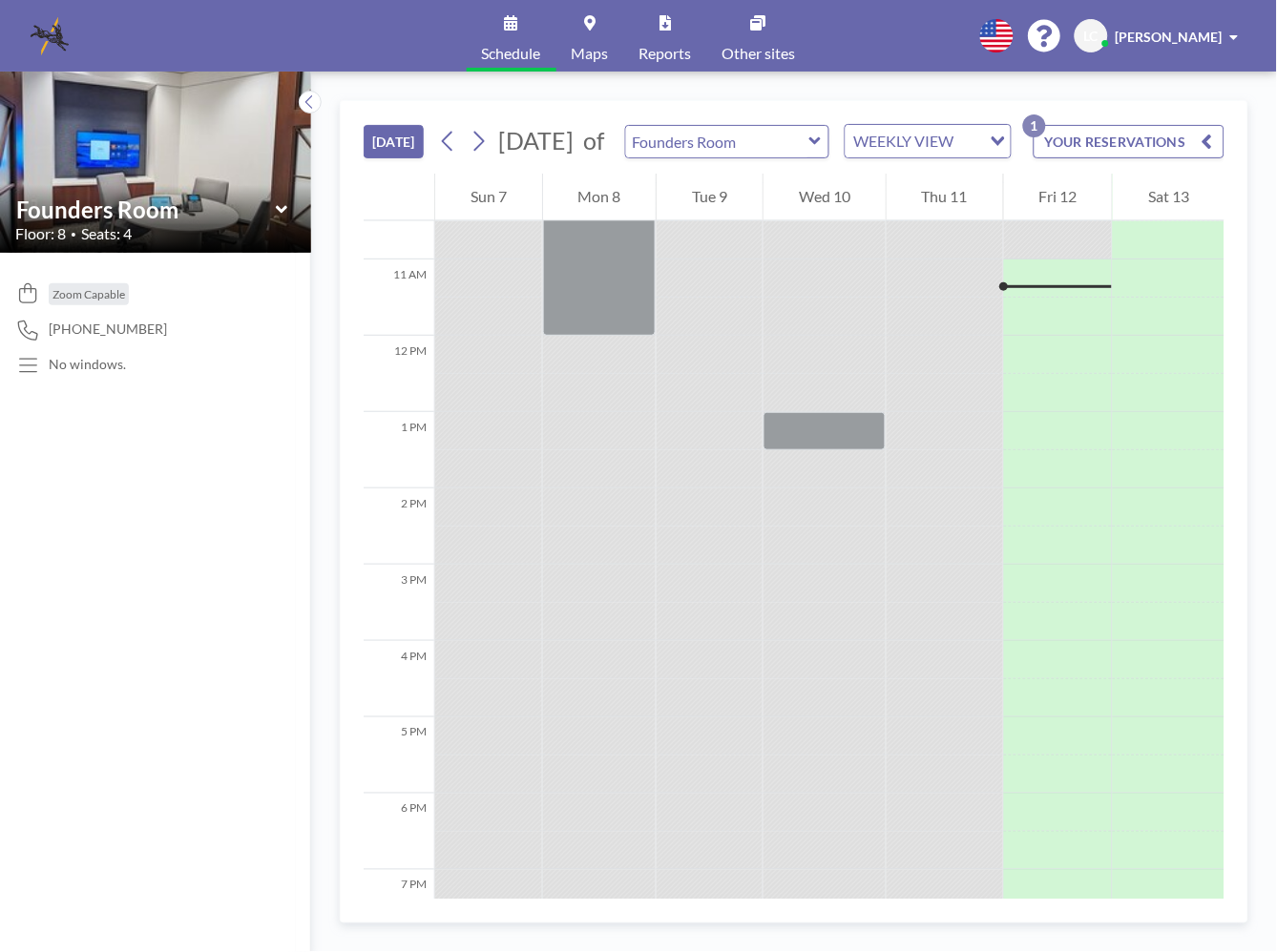
click at [822, 147] on icon at bounding box center [815, 142] width 13 height 19
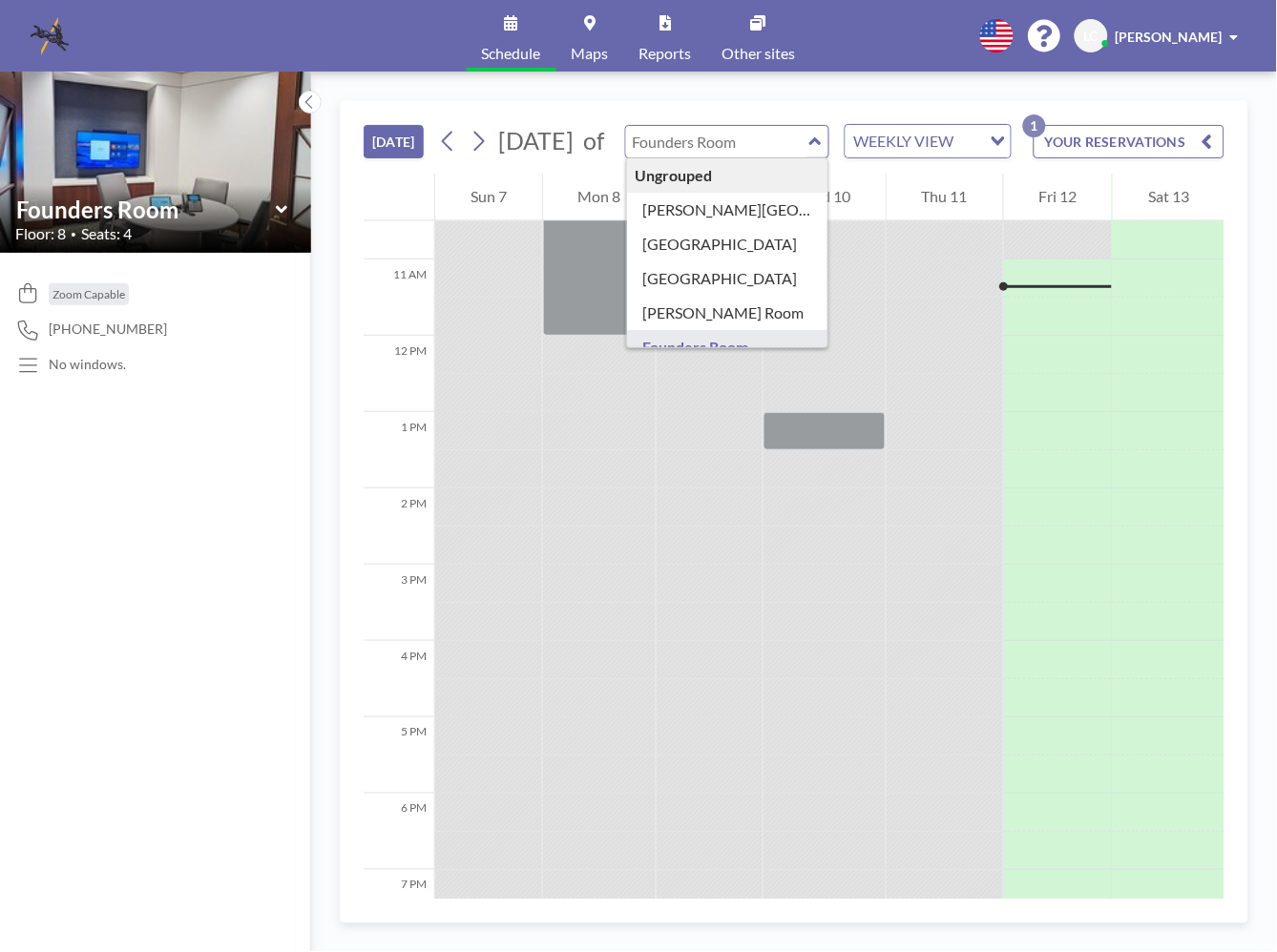
click at [822, 147] on icon at bounding box center [815, 142] width 13 height 19
type input "Founders Room"
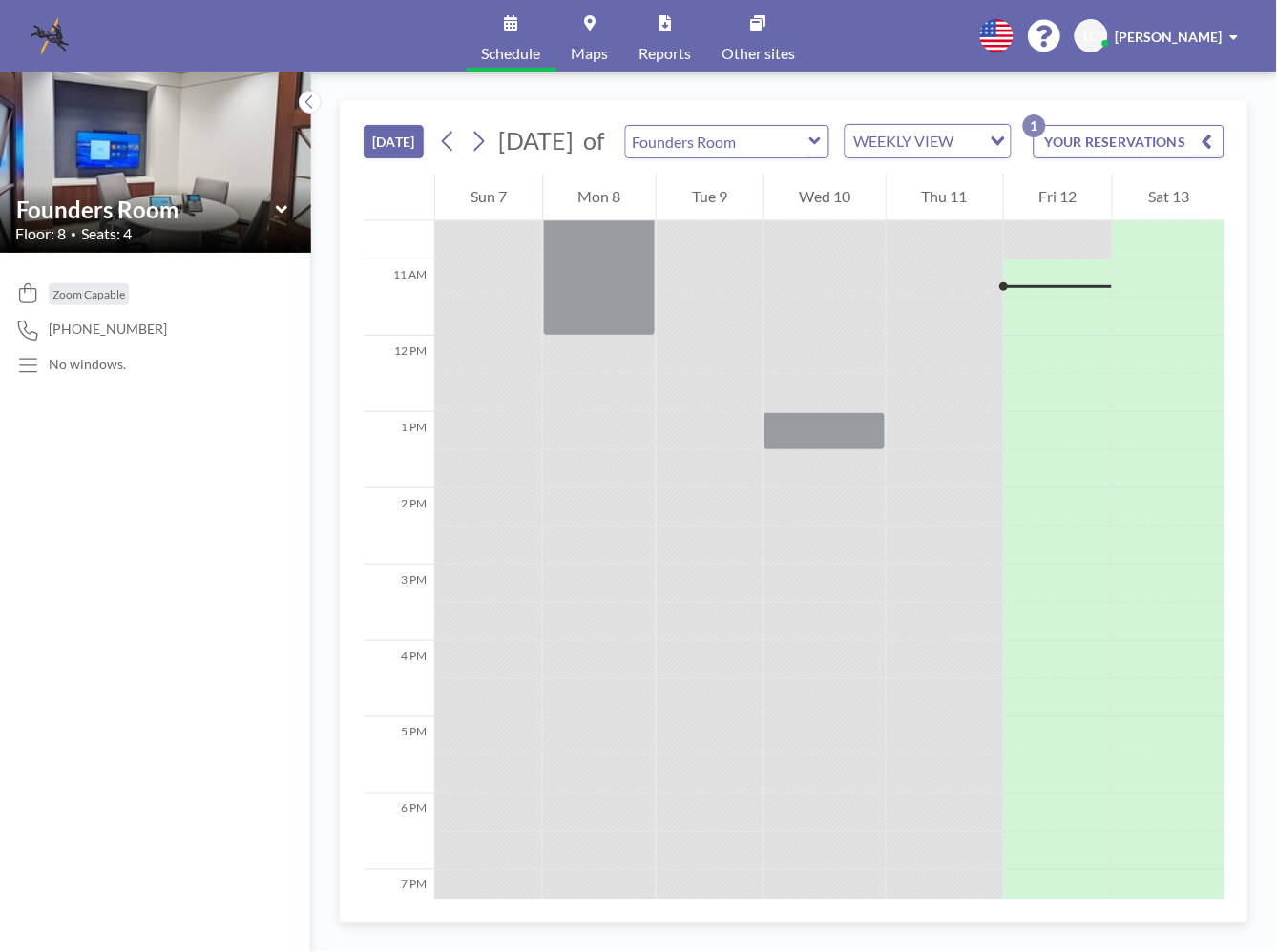
click at [1149, 154] on button "YOUR RESERVATIONS 1" at bounding box center [1129, 142] width 190 height 33
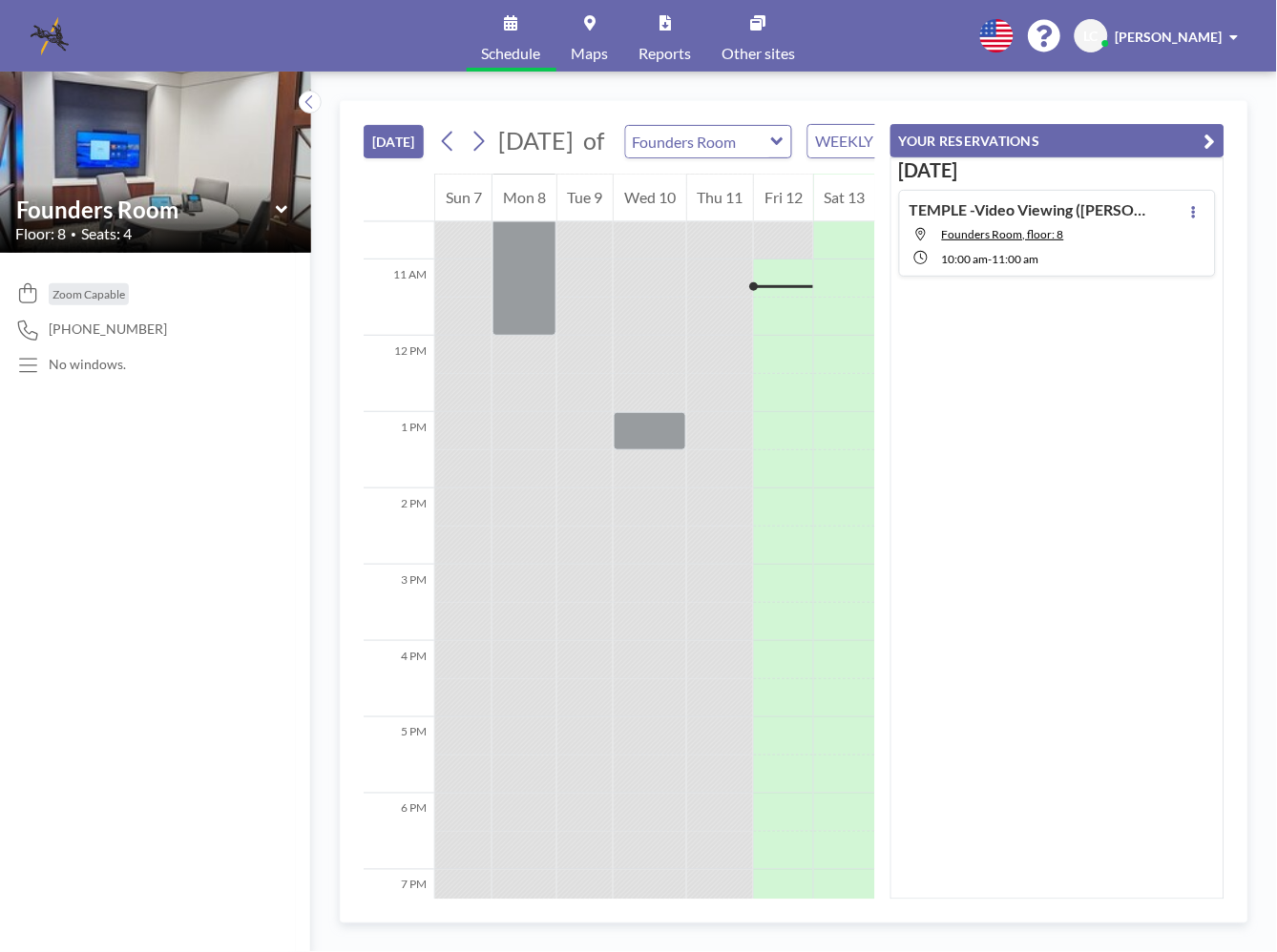
drag, startPoint x: 155, startPoint y: 712, endPoint x: 65, endPoint y: 687, distance: 93.4
click at [154, 712] on div "Zoom Capable 470-639-4884 No windows." at bounding box center [155, 602] width 311 height 699
click at [1210, 31] on span "[PERSON_NAME]" at bounding box center [1169, 36] width 107 height 17
click at [192, 746] on div "Zoom Capable 470-639-4884 No windows." at bounding box center [155, 602] width 311 height 699
